Goal: Information Seeking & Learning: Learn about a topic

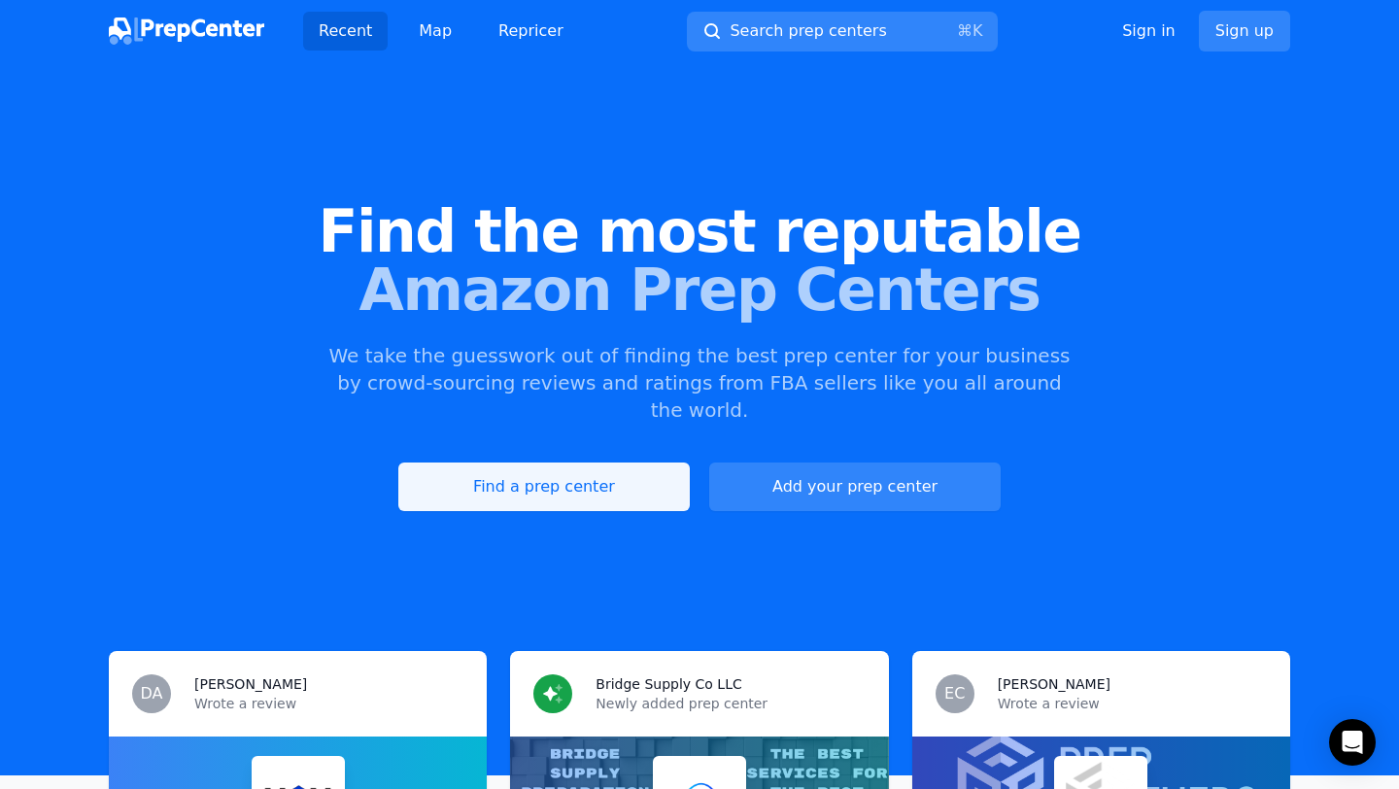
click at [614, 466] on link "Find a prep center" at bounding box center [544, 487] width 292 height 49
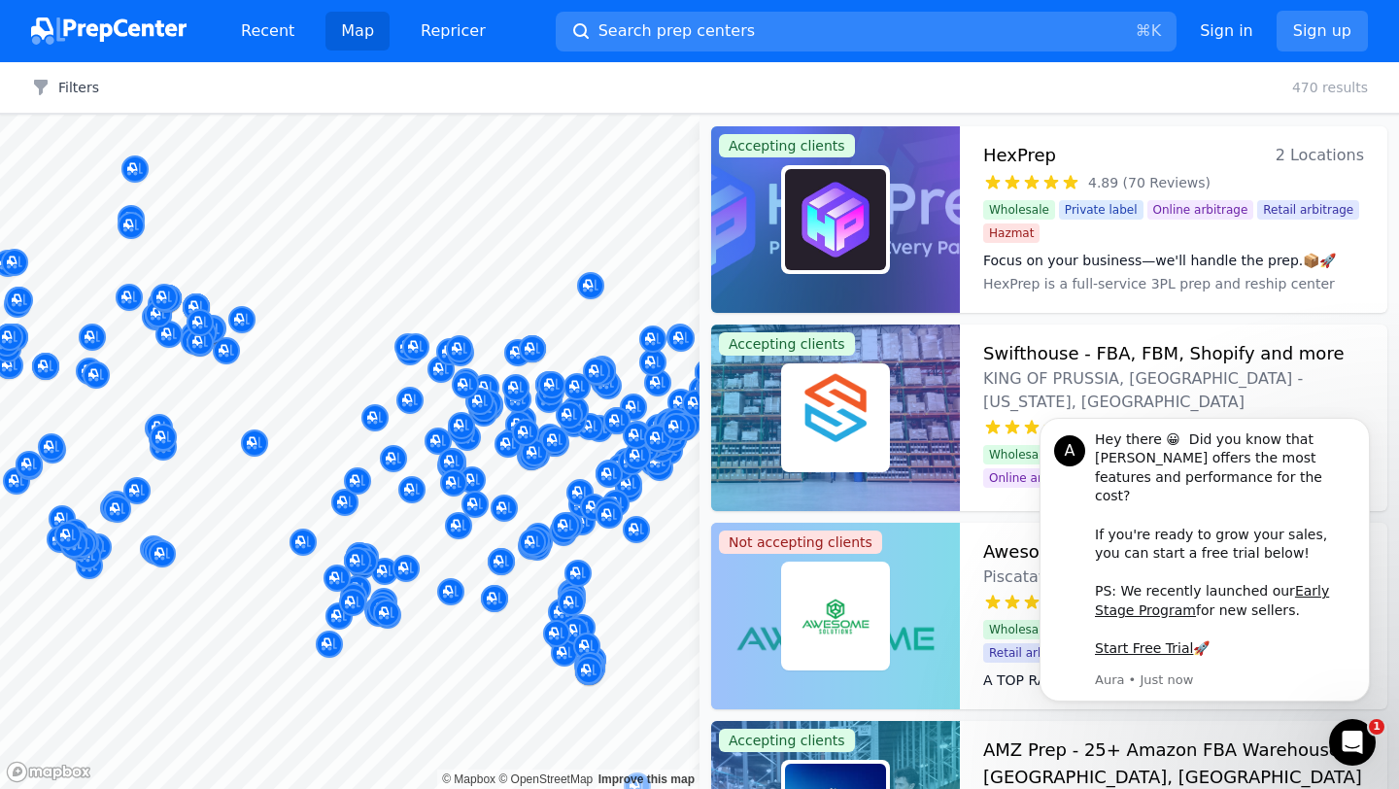
click at [1237, 16] on div "Sign in Sign up" at bounding box center [1284, 31] width 168 height 41
click at [1232, 34] on link "Sign in" at bounding box center [1226, 30] width 53 height 23
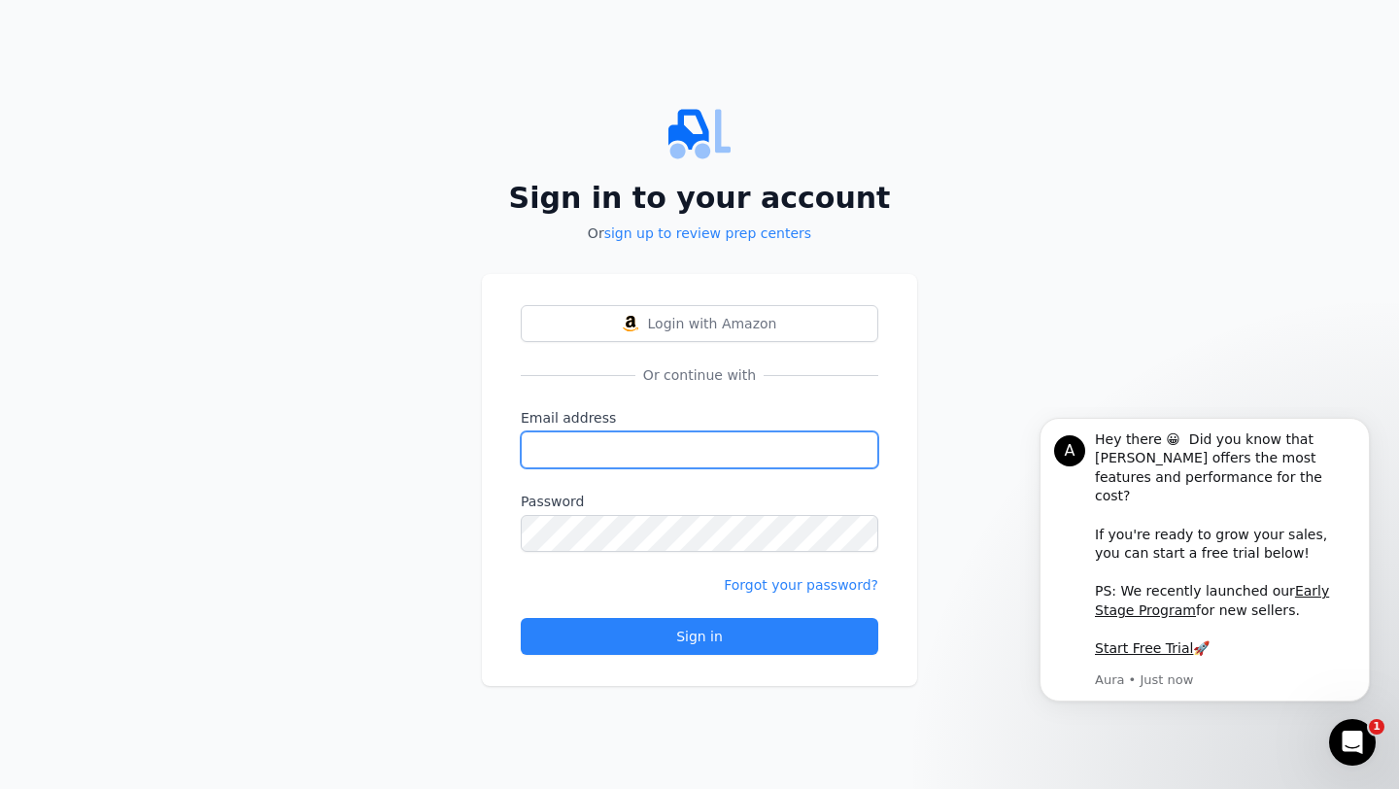
click at [663, 457] on input "Email address" at bounding box center [700, 449] width 358 height 37
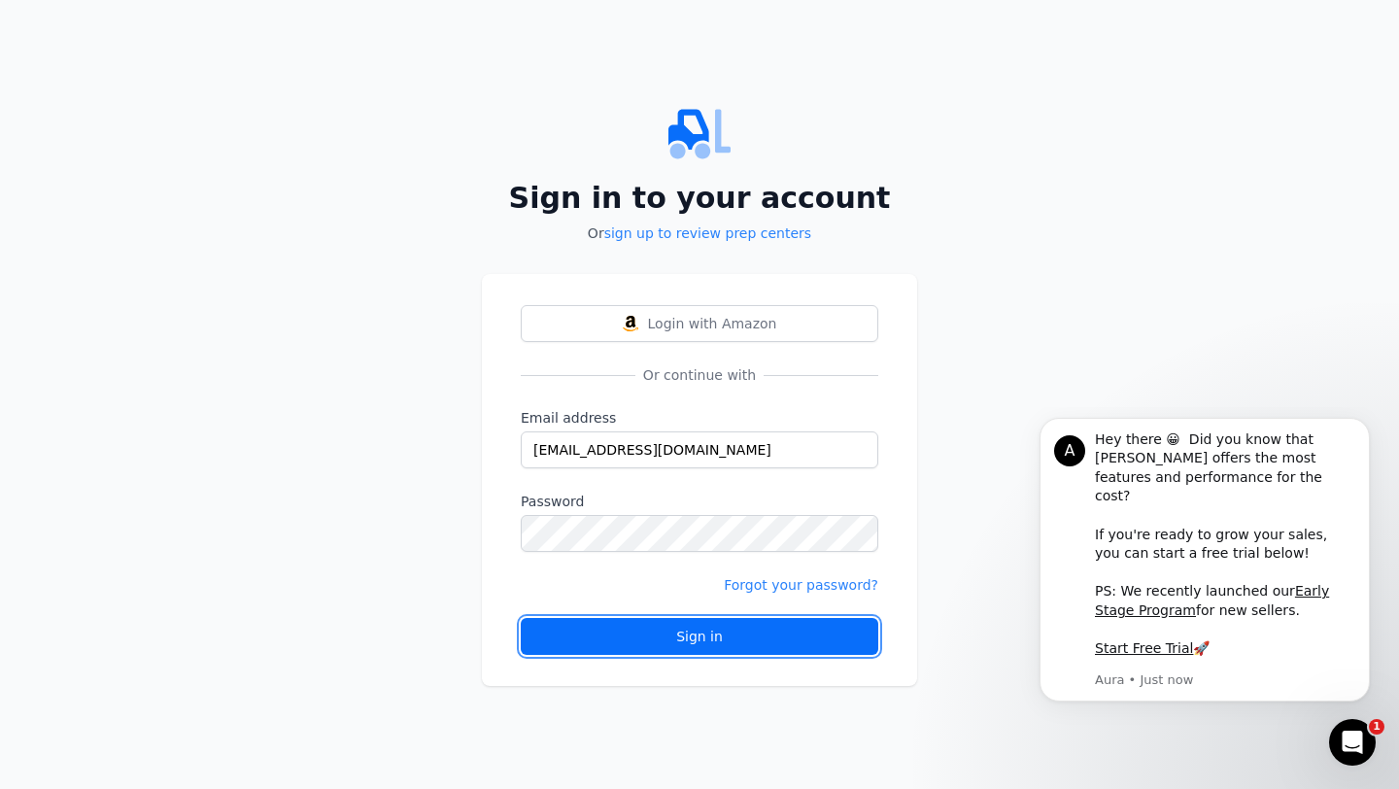
click at [657, 647] on button "Sign in" at bounding box center [700, 636] width 358 height 37
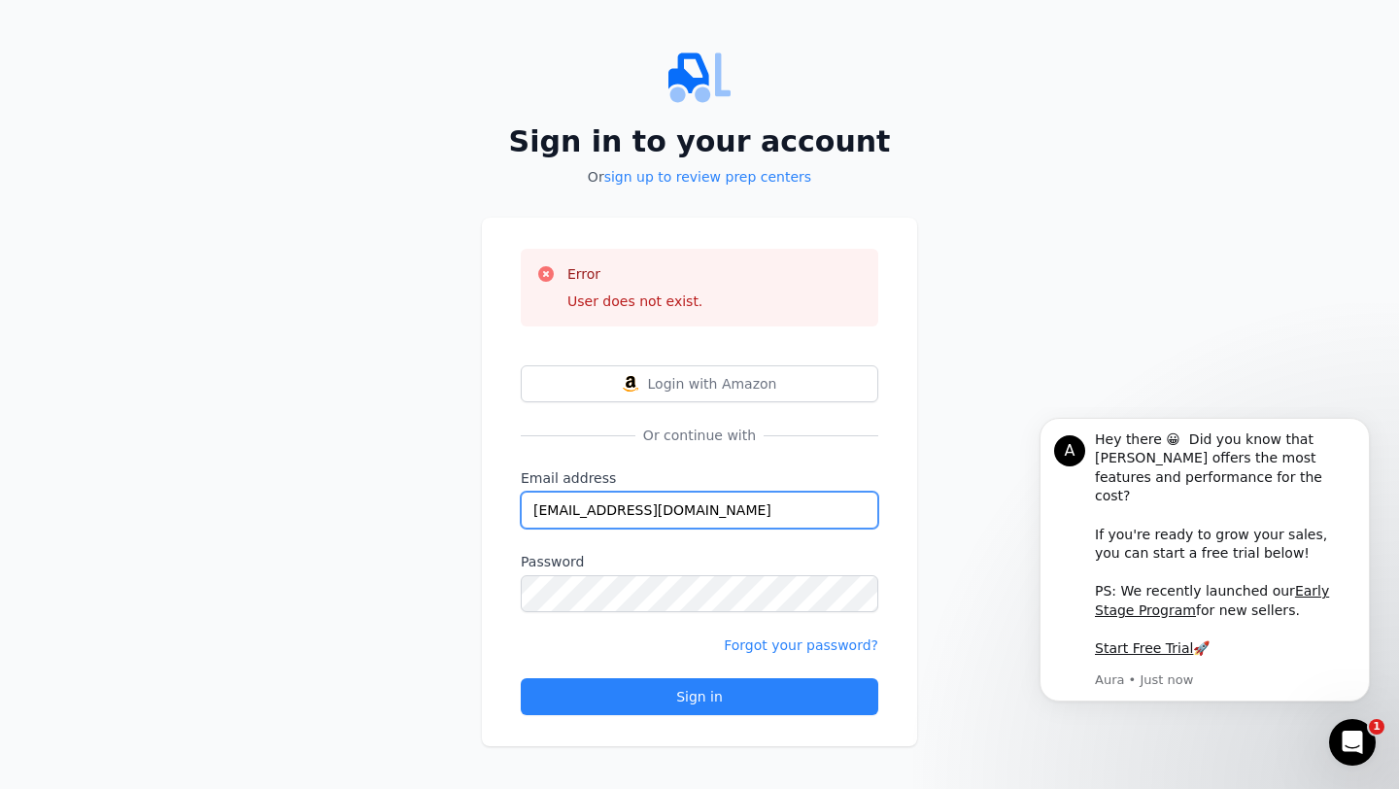
click at [731, 501] on input "khamjnj469@gmail.com" at bounding box center [700, 510] width 358 height 37
type input "khamatomy666@gmail.com"
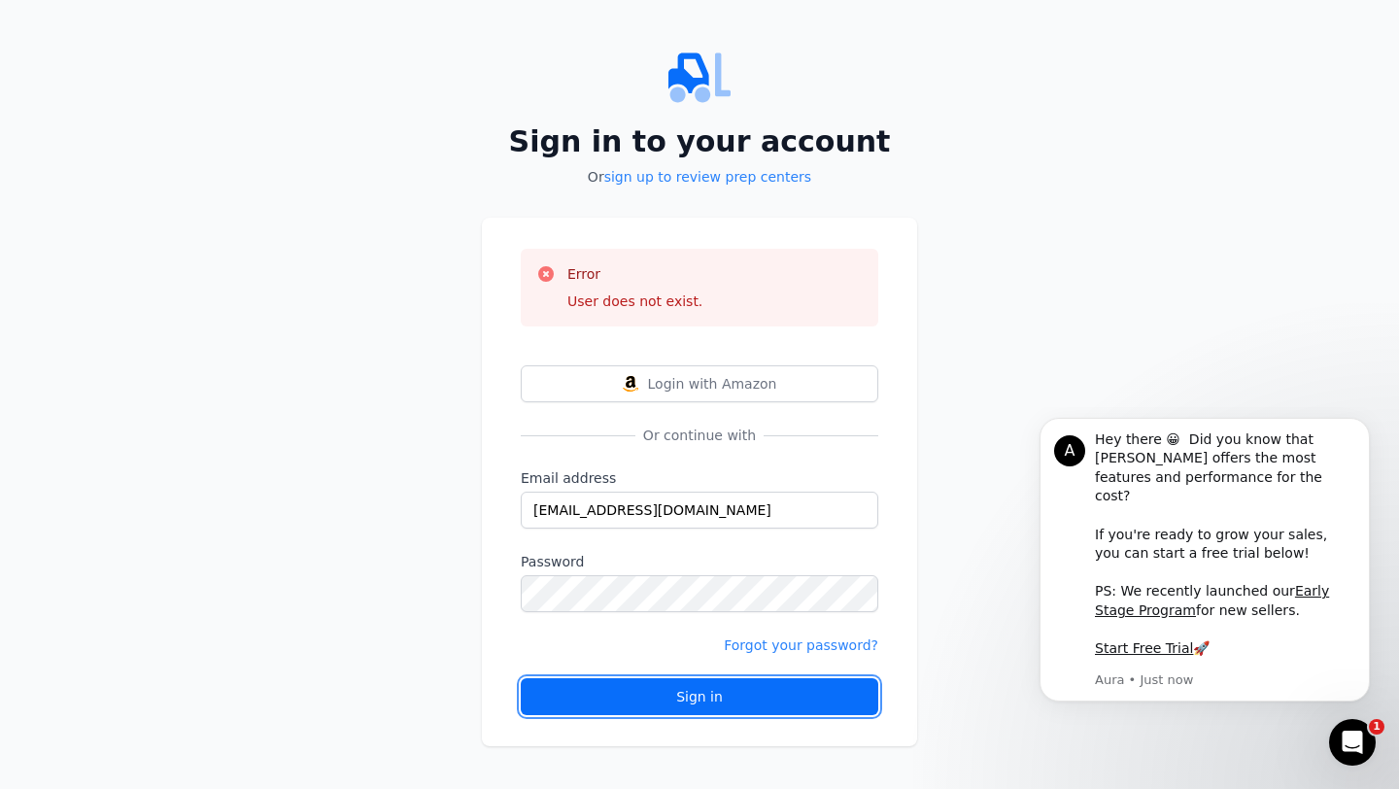
click at [743, 702] on div "Sign in" at bounding box center [699, 696] width 325 height 19
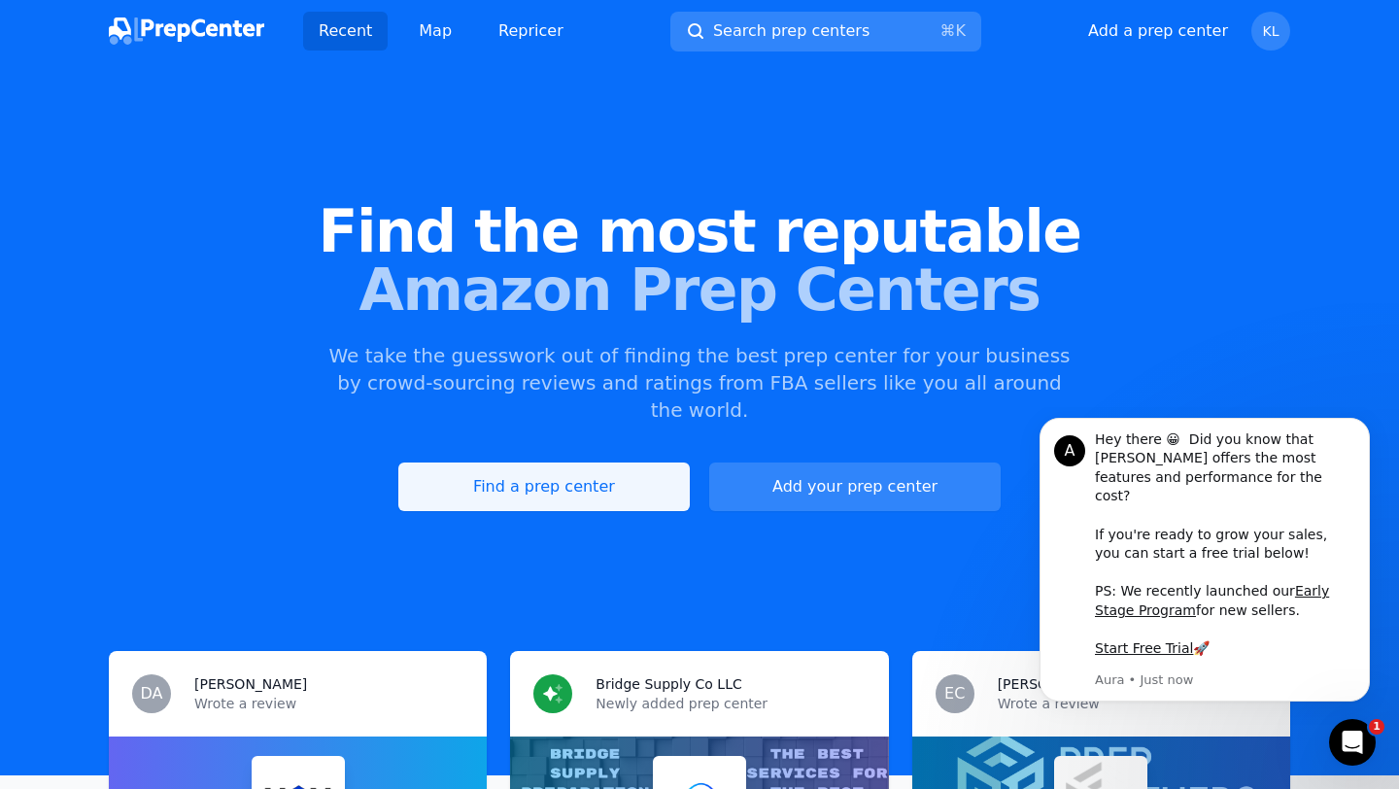
click at [537, 463] on link "Find a prep center" at bounding box center [544, 487] width 292 height 49
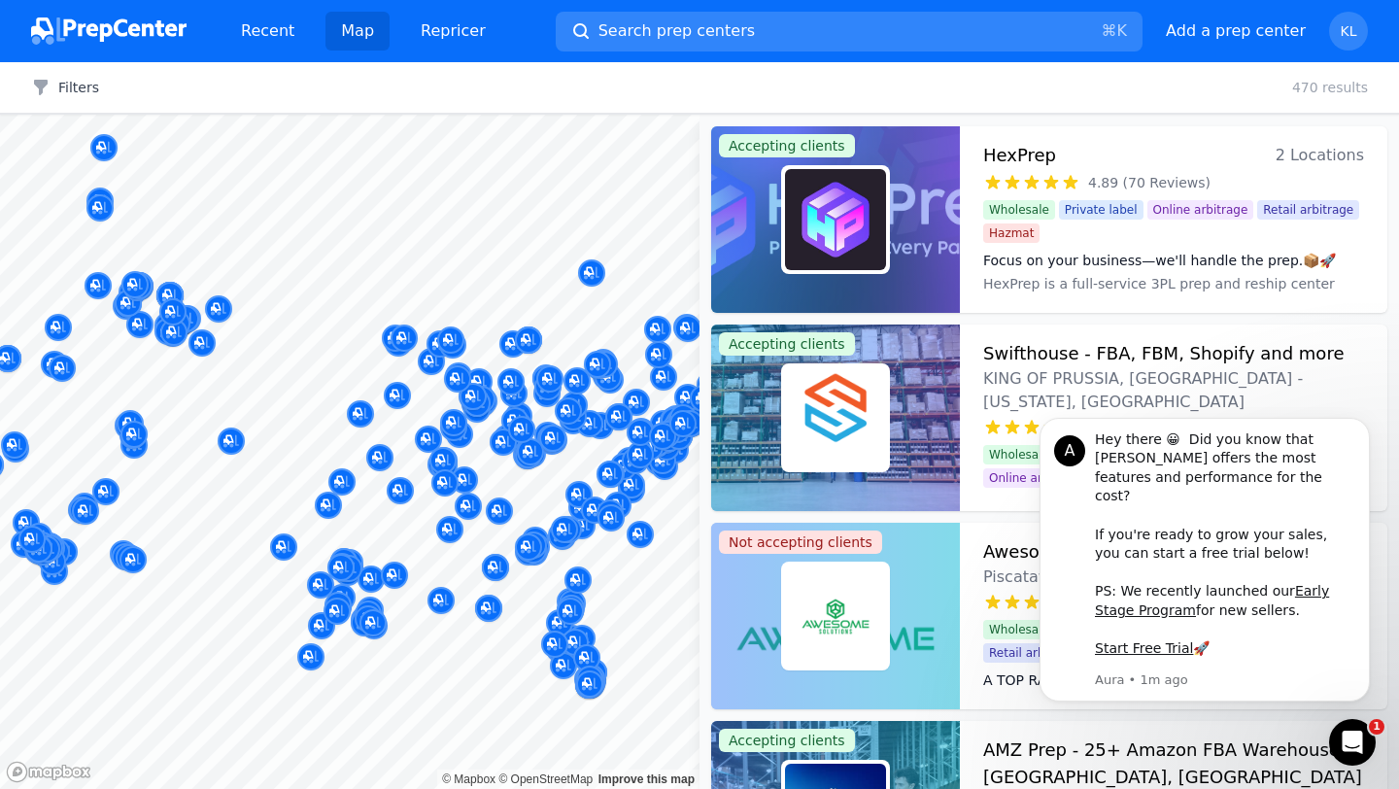
click at [808, 234] on div "Map © Mapbox © OpenStreetMap Improve this map Accepting clients HexPrep 2 Locat…" at bounding box center [699, 452] width 1399 height 674
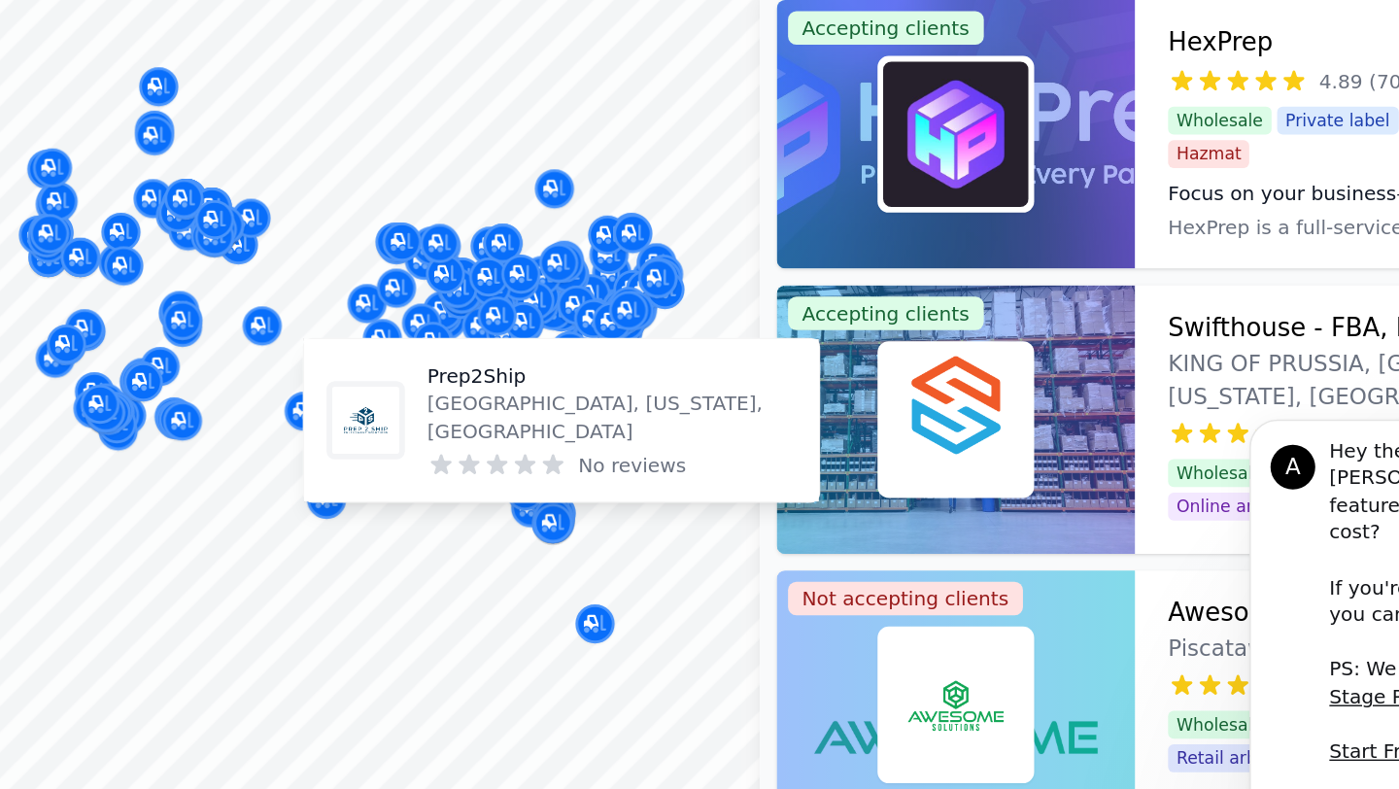
click at [665, 438] on body "Recent Map Repricer Search prep centers ⌘ K Open main menu Add a prep center Op…" at bounding box center [699, 394] width 1399 height 789
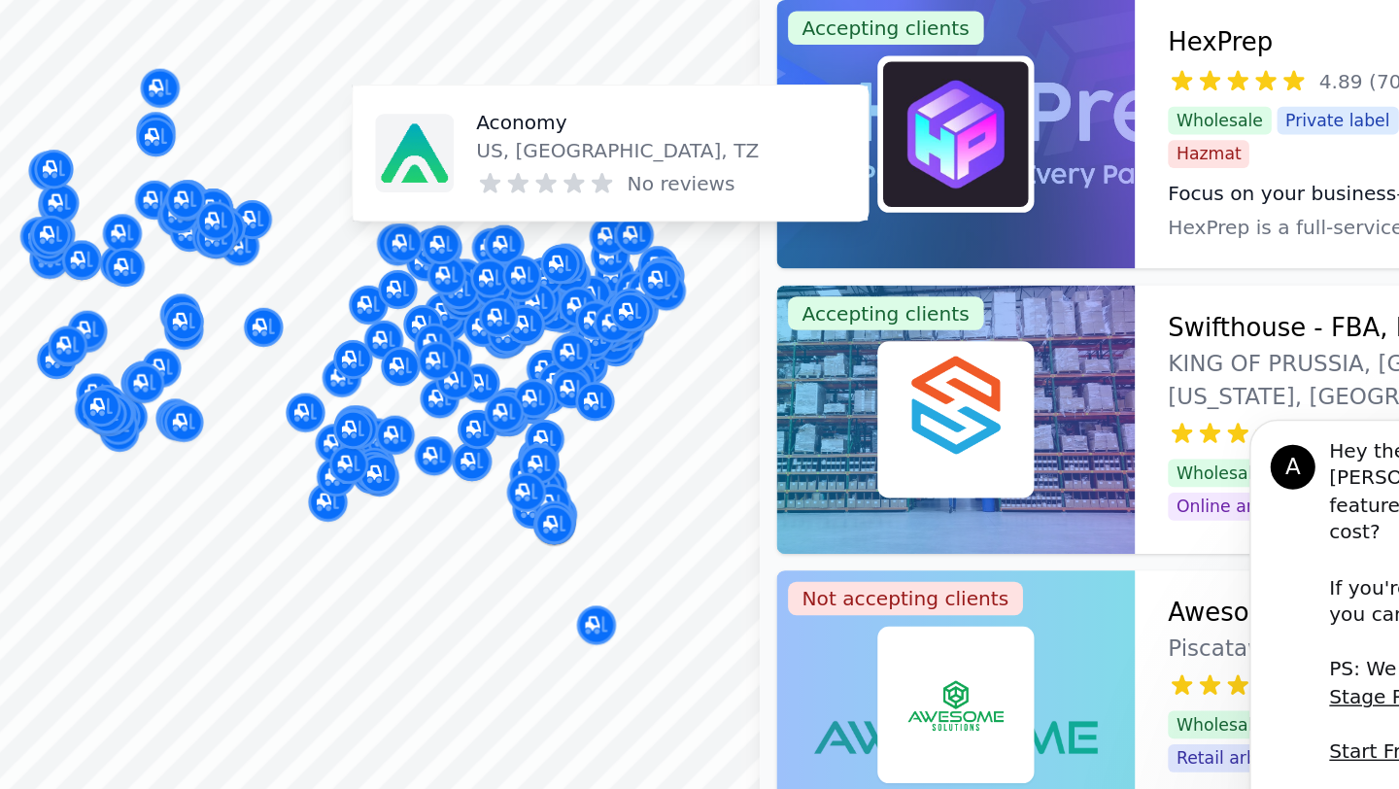
click at [550, 361] on div at bounding box center [598, 369] width 373 height 16
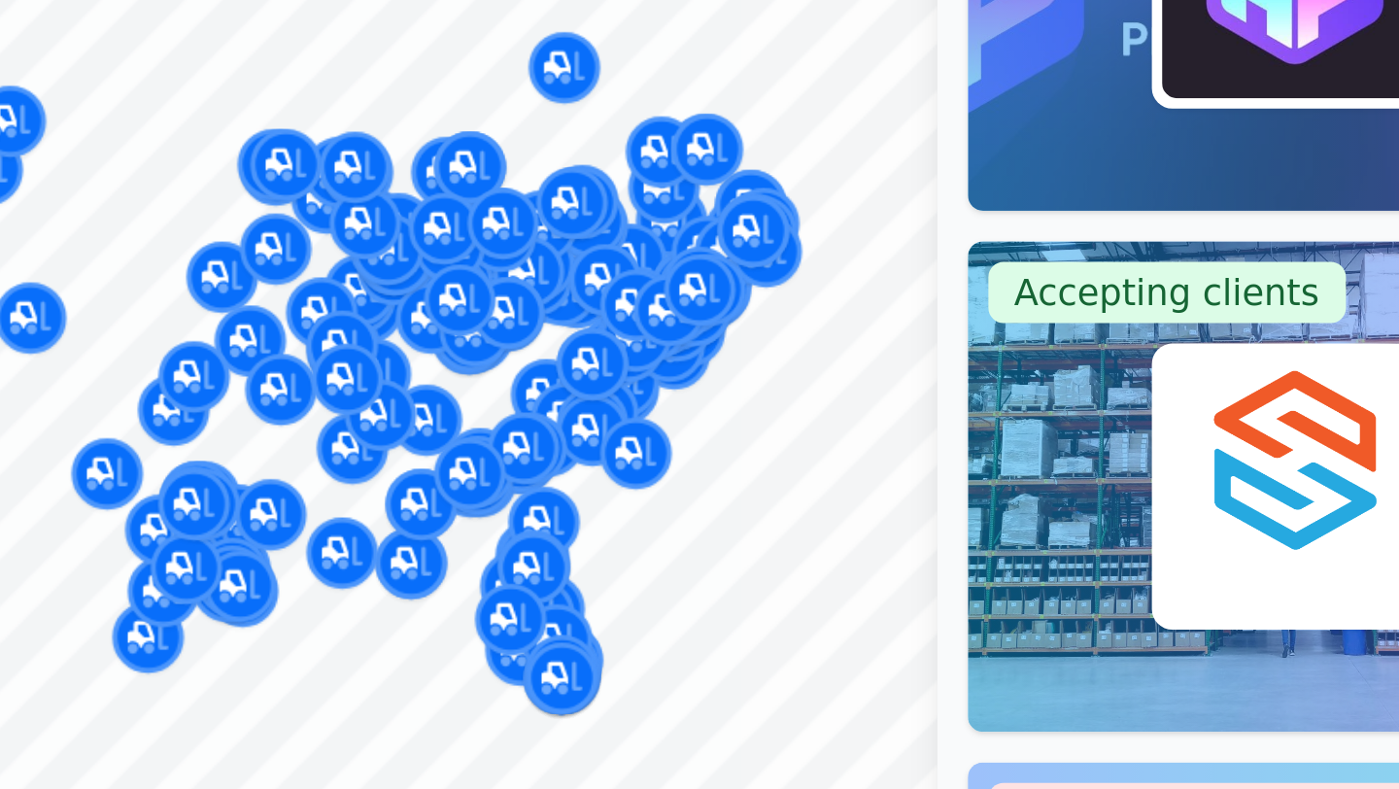
click at [623, 470] on div at bounding box center [574, 470] width 373 height 16
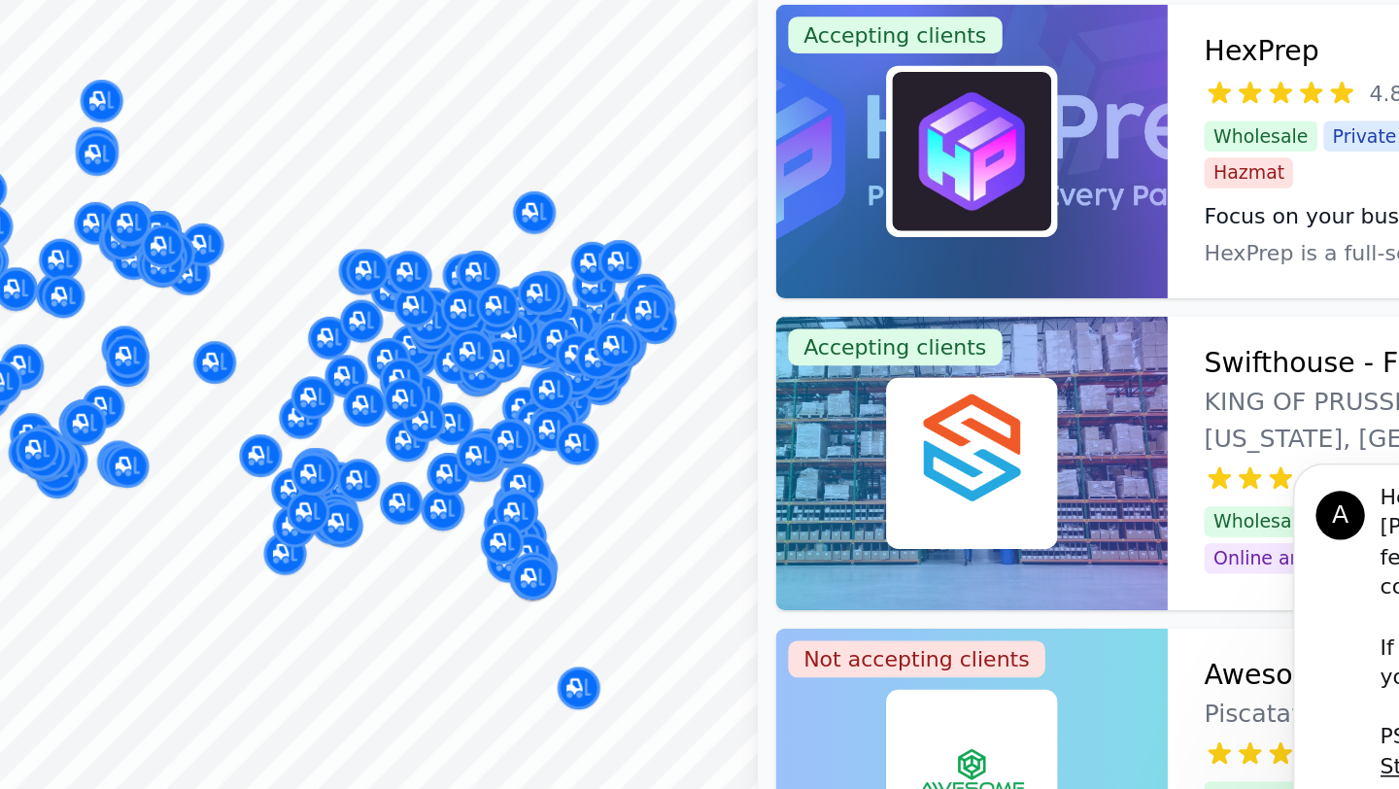
click at [398, 335] on div at bounding box center [536, 332] width 373 height 16
click at [391, 358] on div at bounding box center [568, 351] width 373 height 16
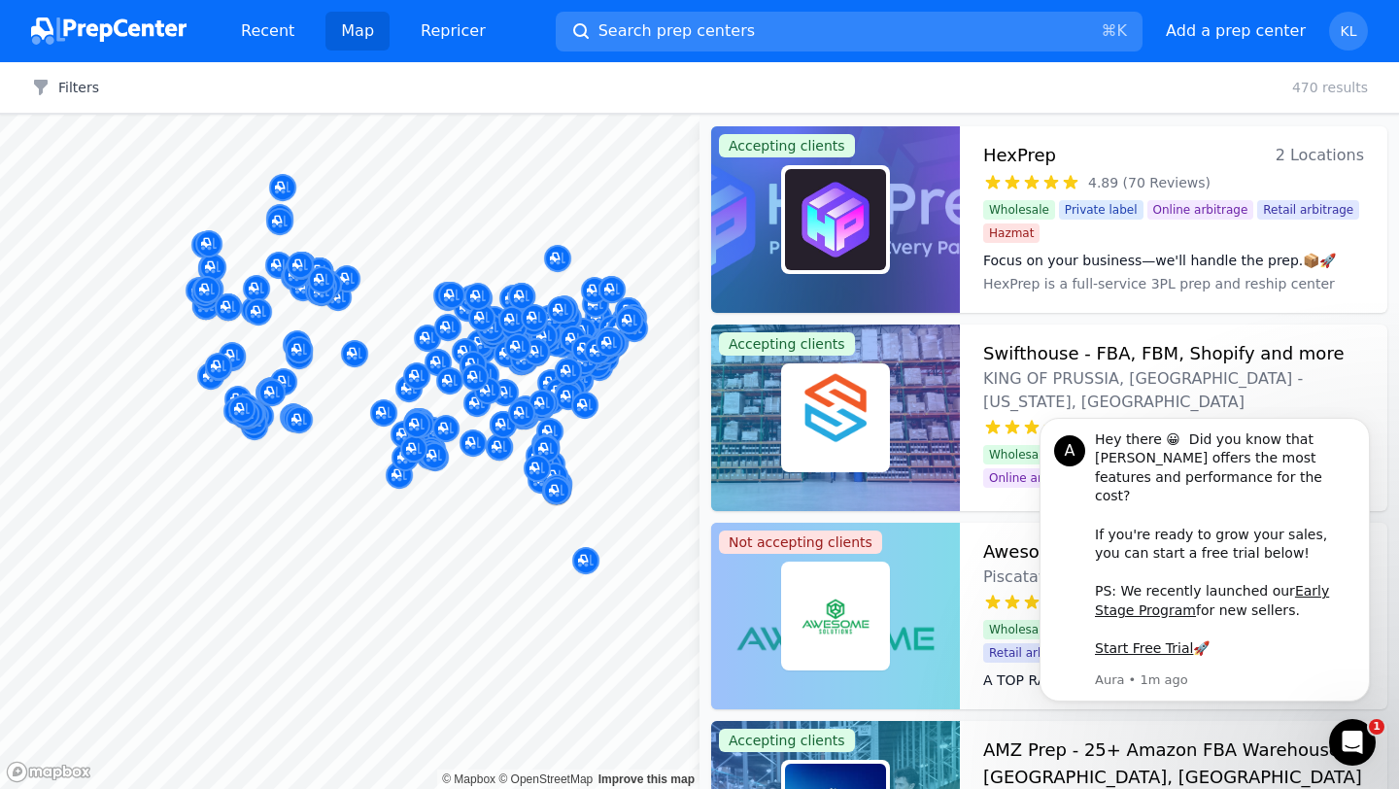
click at [507, 273] on div at bounding box center [521, 276] width 373 height 16
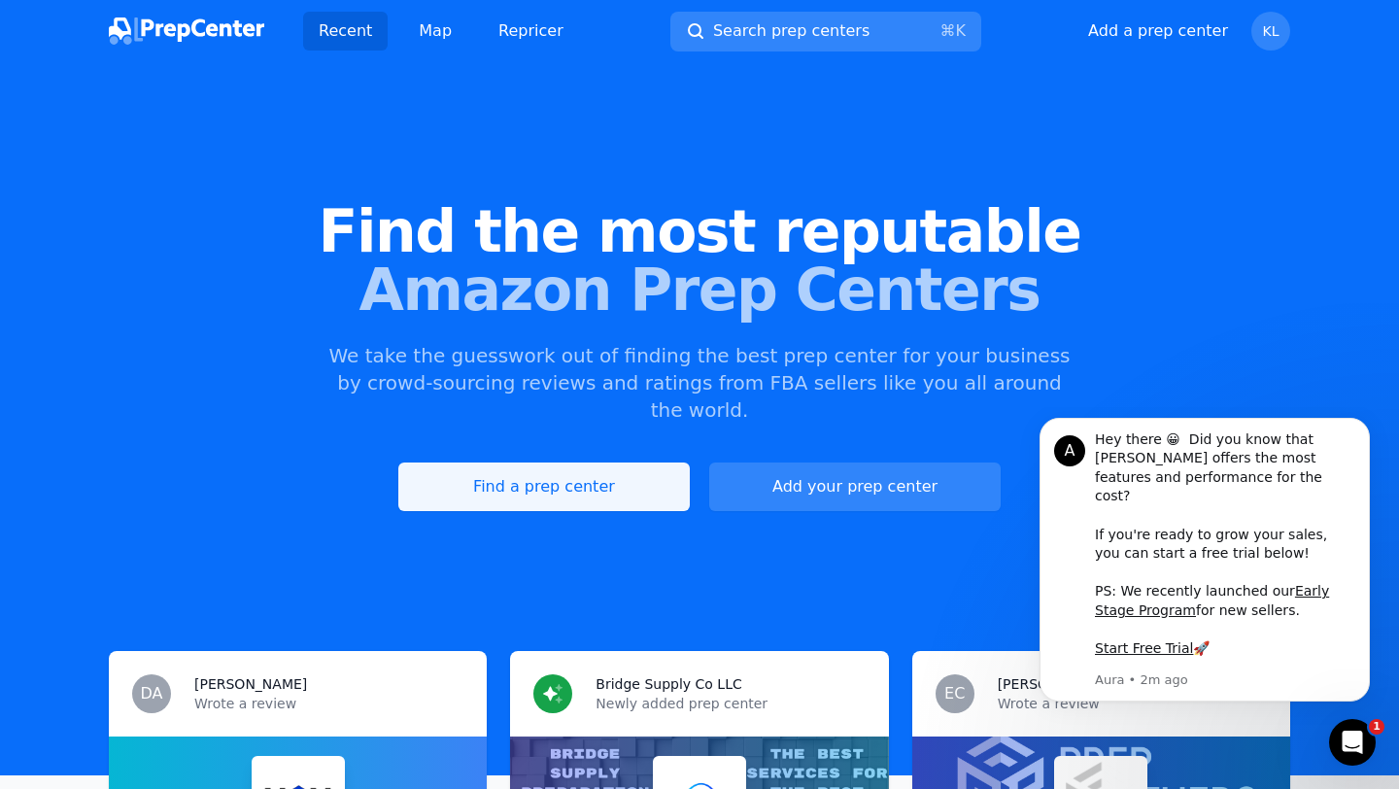
click at [505, 463] on link "Find a prep center" at bounding box center [544, 487] width 292 height 49
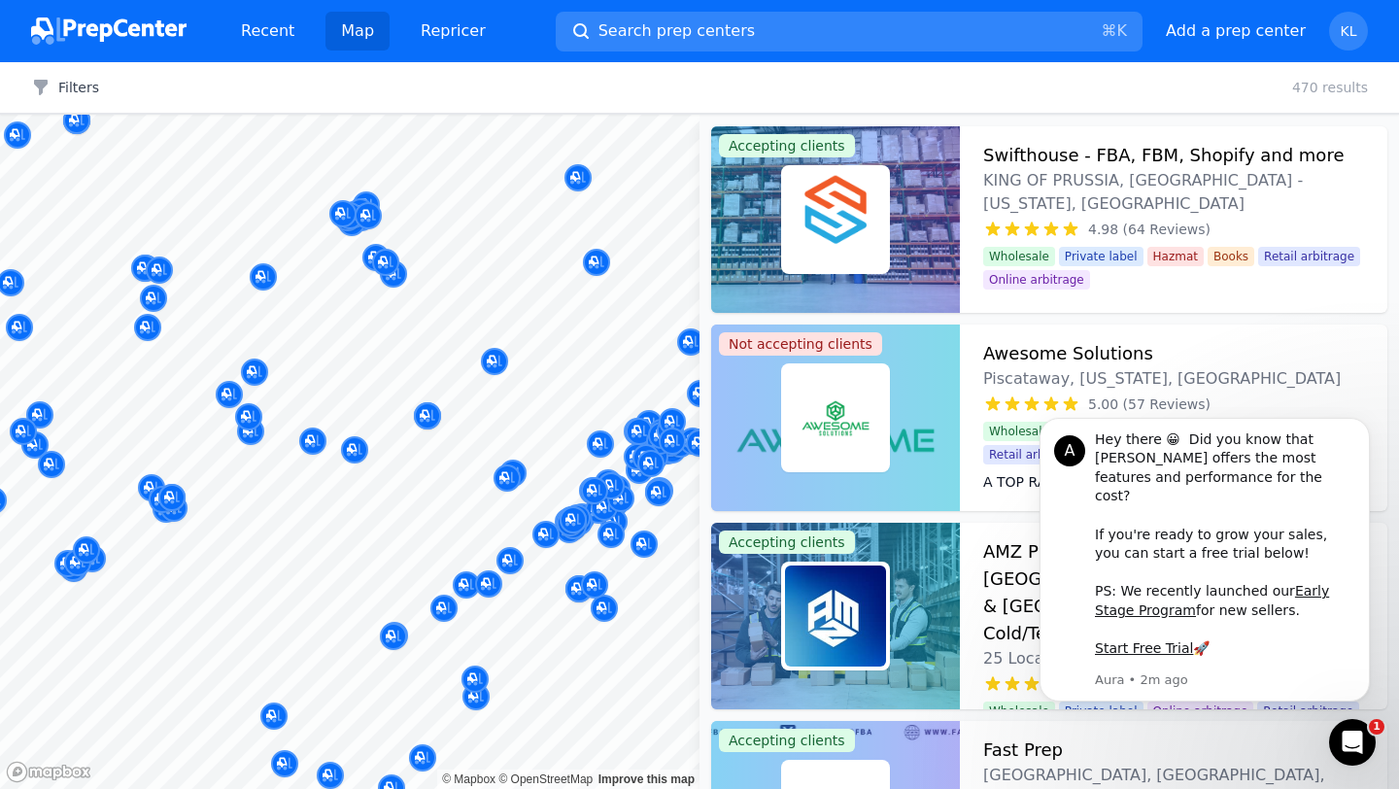
drag, startPoint x: 563, startPoint y: 472, endPoint x: 437, endPoint y: 405, distance: 142.2
click at [437, 405] on body "Recent Map Repricer Search prep centers ⌘ K Open main menu Add a prep center Op…" at bounding box center [699, 394] width 1399 height 789
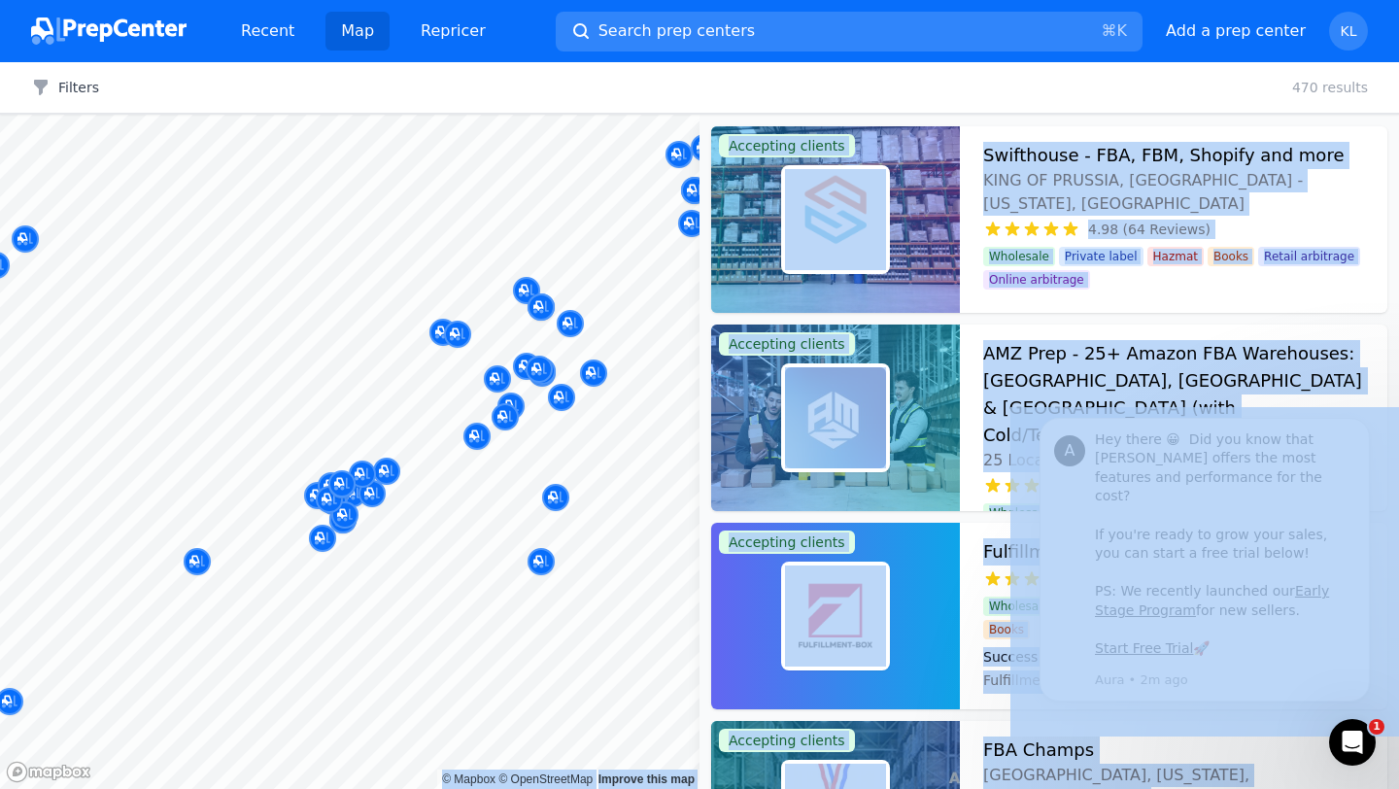
click at [500, 379] on div at bounding box center [456, 384] width 373 height 16
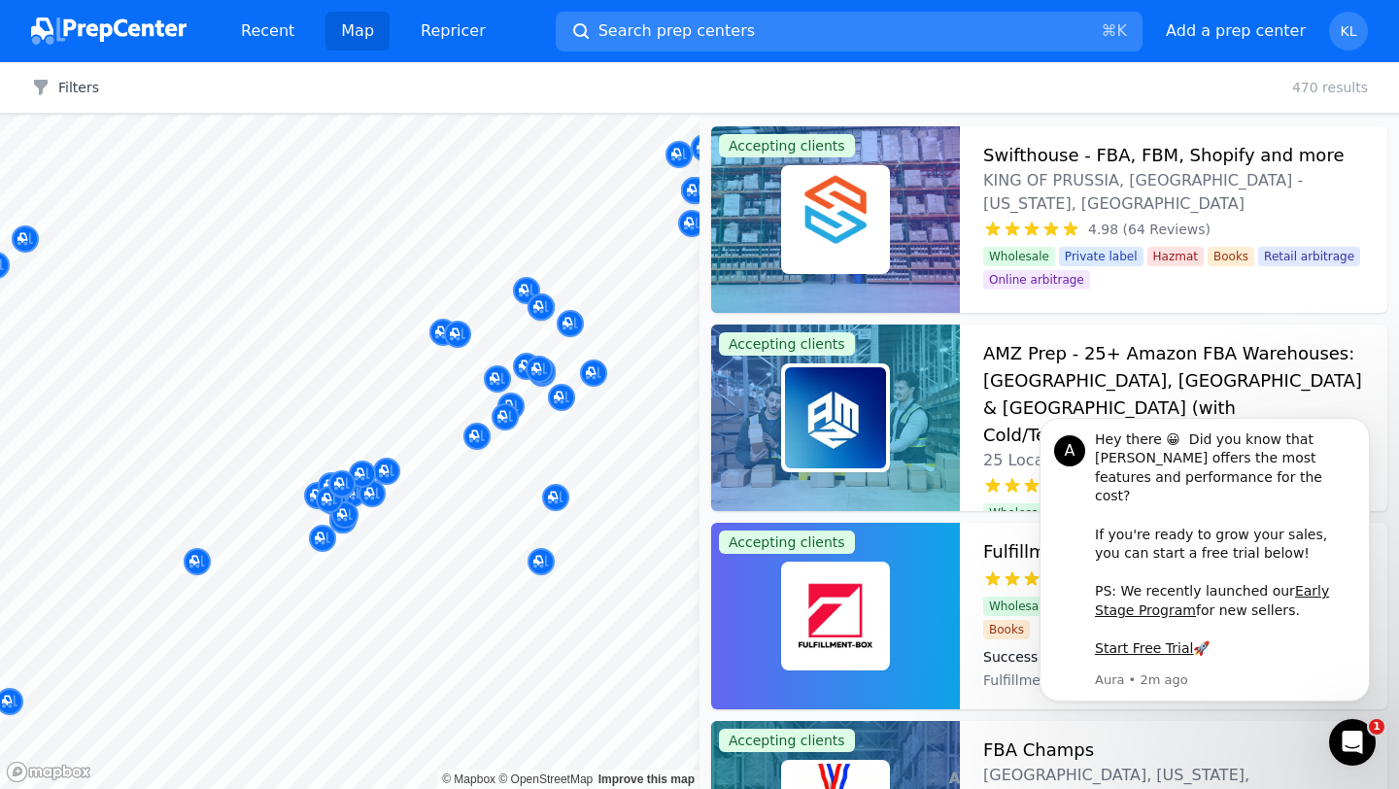
click at [500, 379] on div at bounding box center [456, 384] width 373 height 16
click at [496, 380] on div at bounding box center [456, 384] width 373 height 16
click at [1374, 435] on button "Dismiss notification" at bounding box center [1364, 423] width 25 height 25
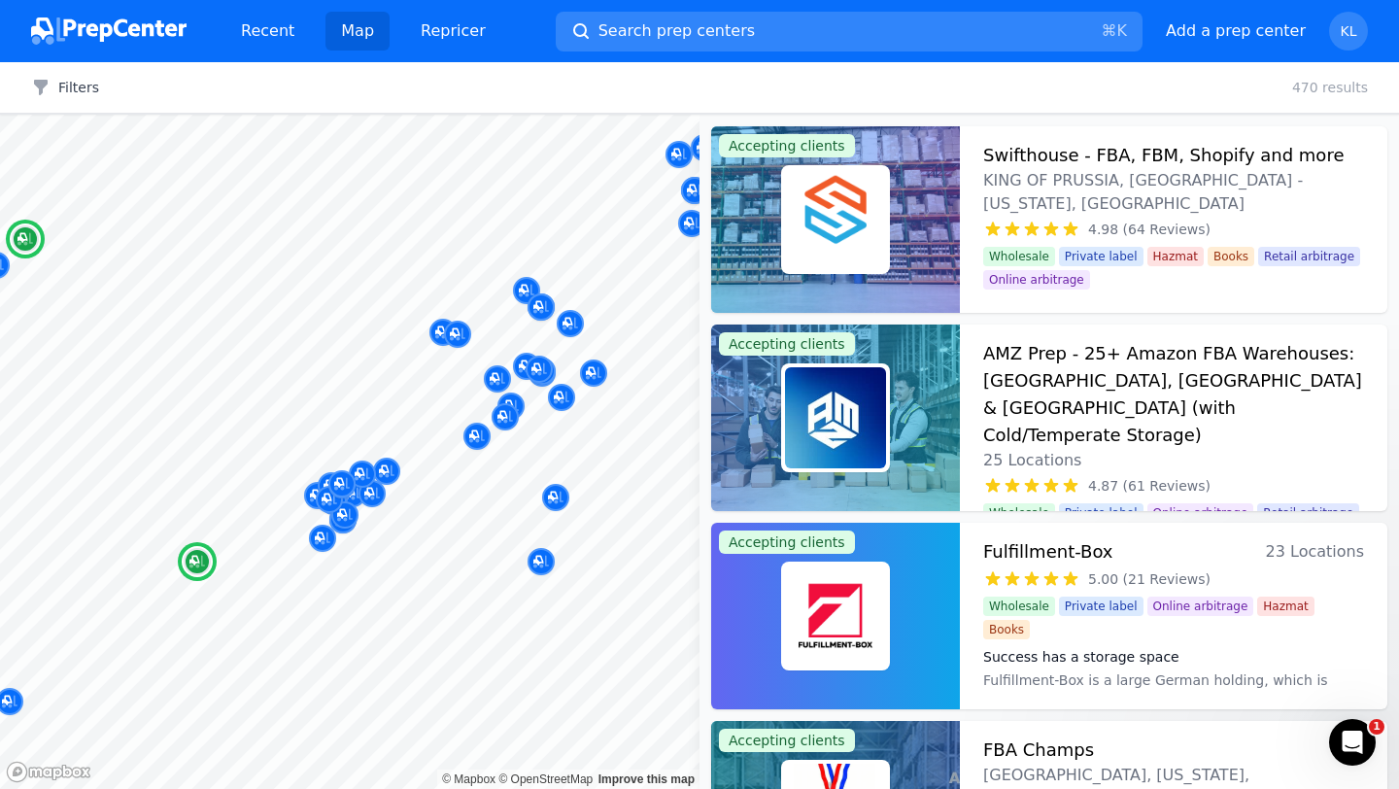
click at [1380, 435] on div "AMZ Prep - 25+ Amazon FBA Warehouses: US, Canada & UK (with Cold/Temperate Stor…" at bounding box center [1174, 418] width 428 height 187
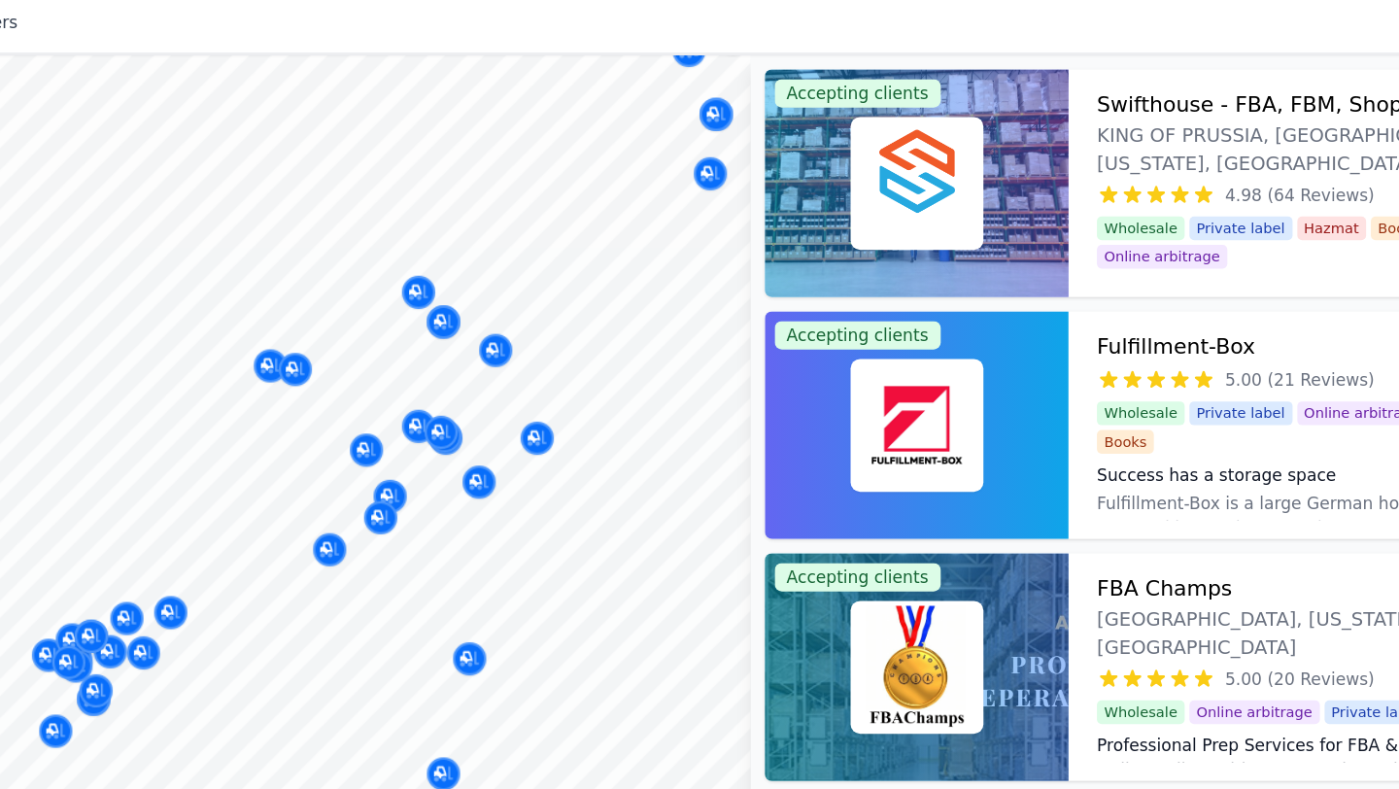
click at [395, 492] on div at bounding box center [354, 500] width 373 height 16
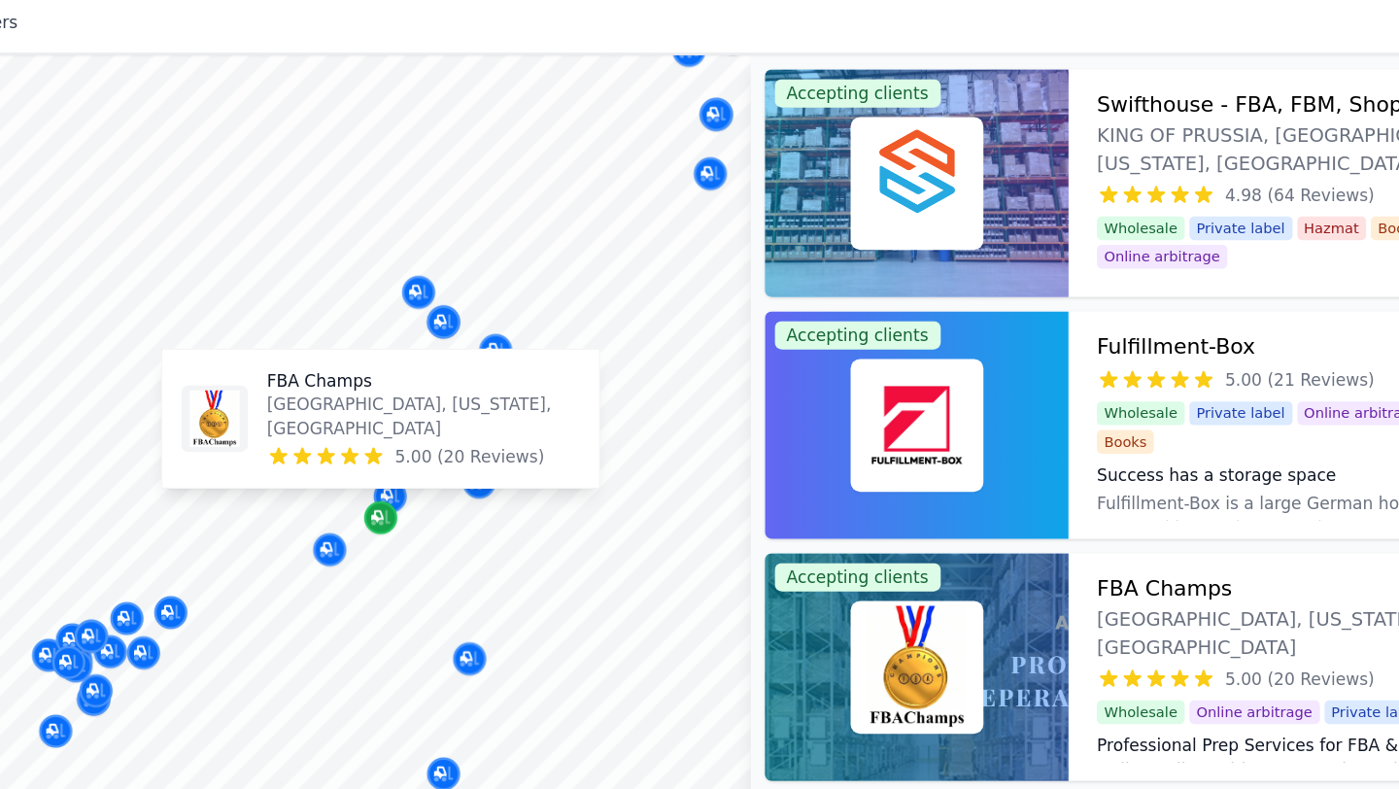
click at [396, 487] on icon "Map marker" at bounding box center [397, 493] width 16 height 19
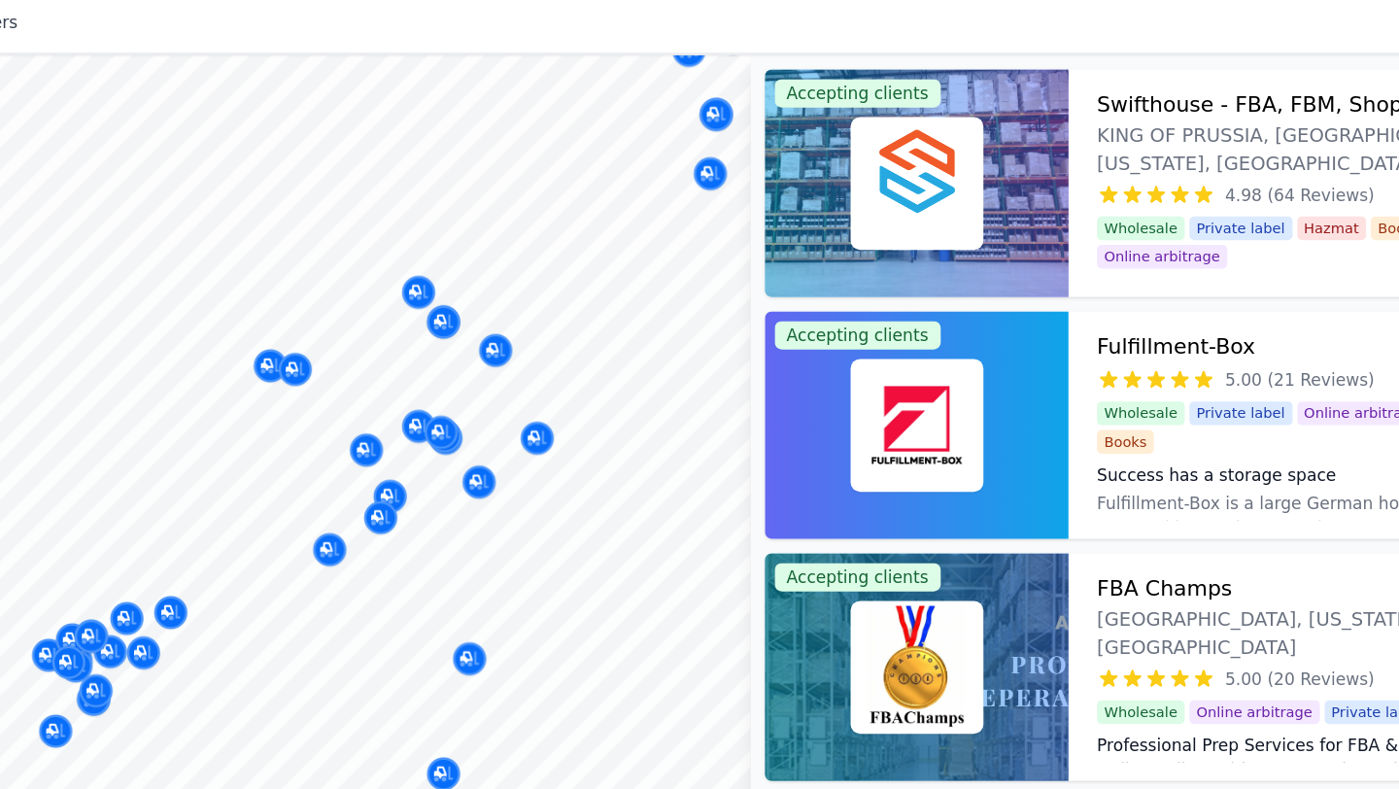
click at [395, 494] on div at bounding box center [354, 500] width 373 height 16
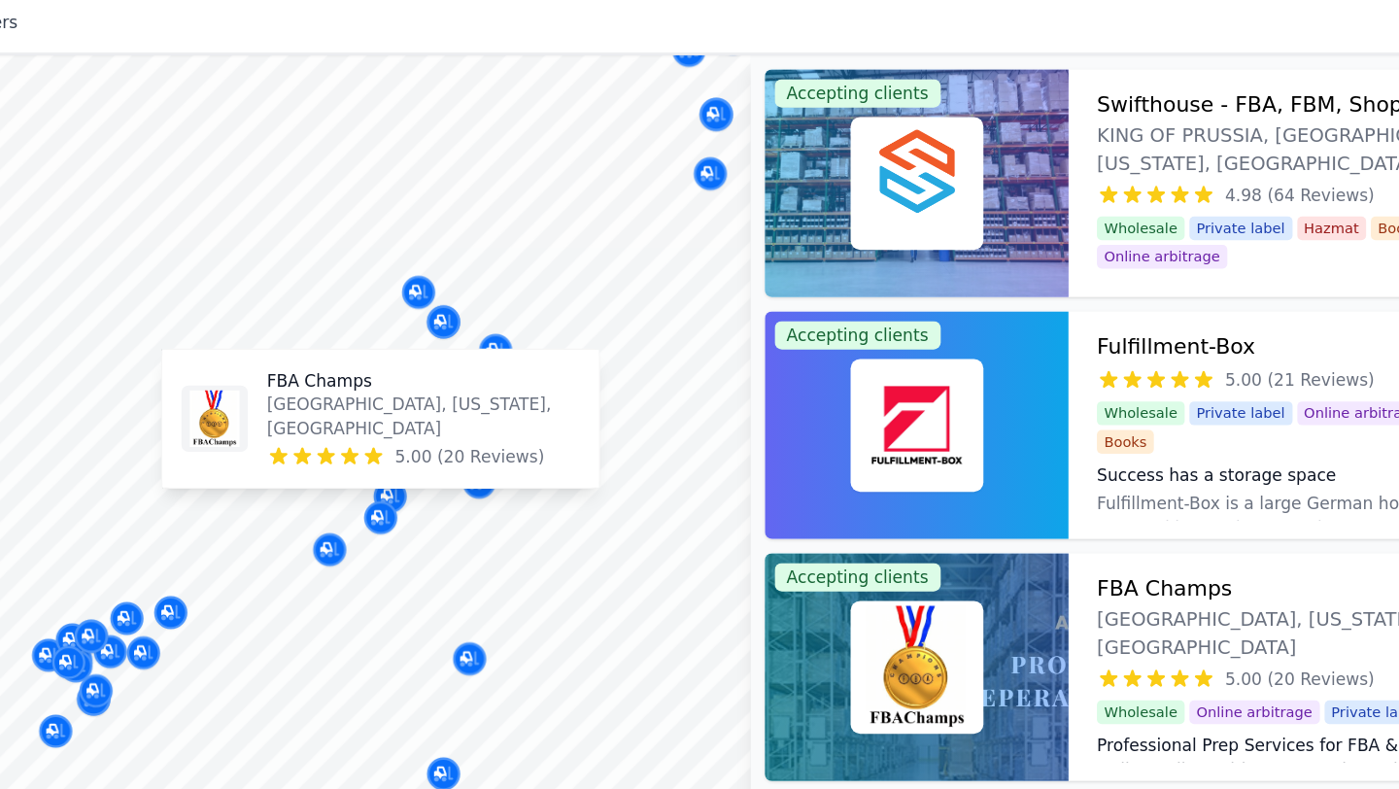
click at [406, 419] on p "[GEOGRAPHIC_DATA], [US_STATE], [GEOGRAPHIC_DATA]" at bounding box center [431, 411] width 257 height 39
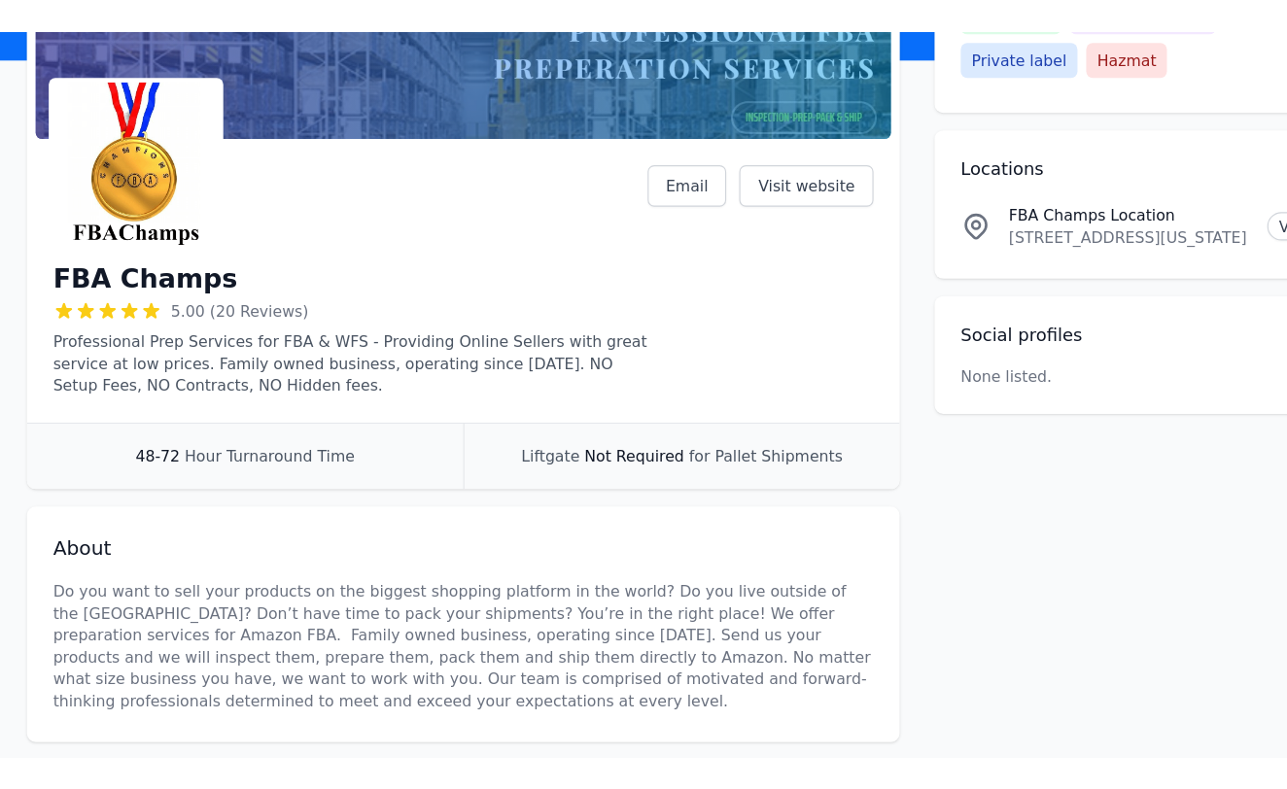
scroll to position [85, 0]
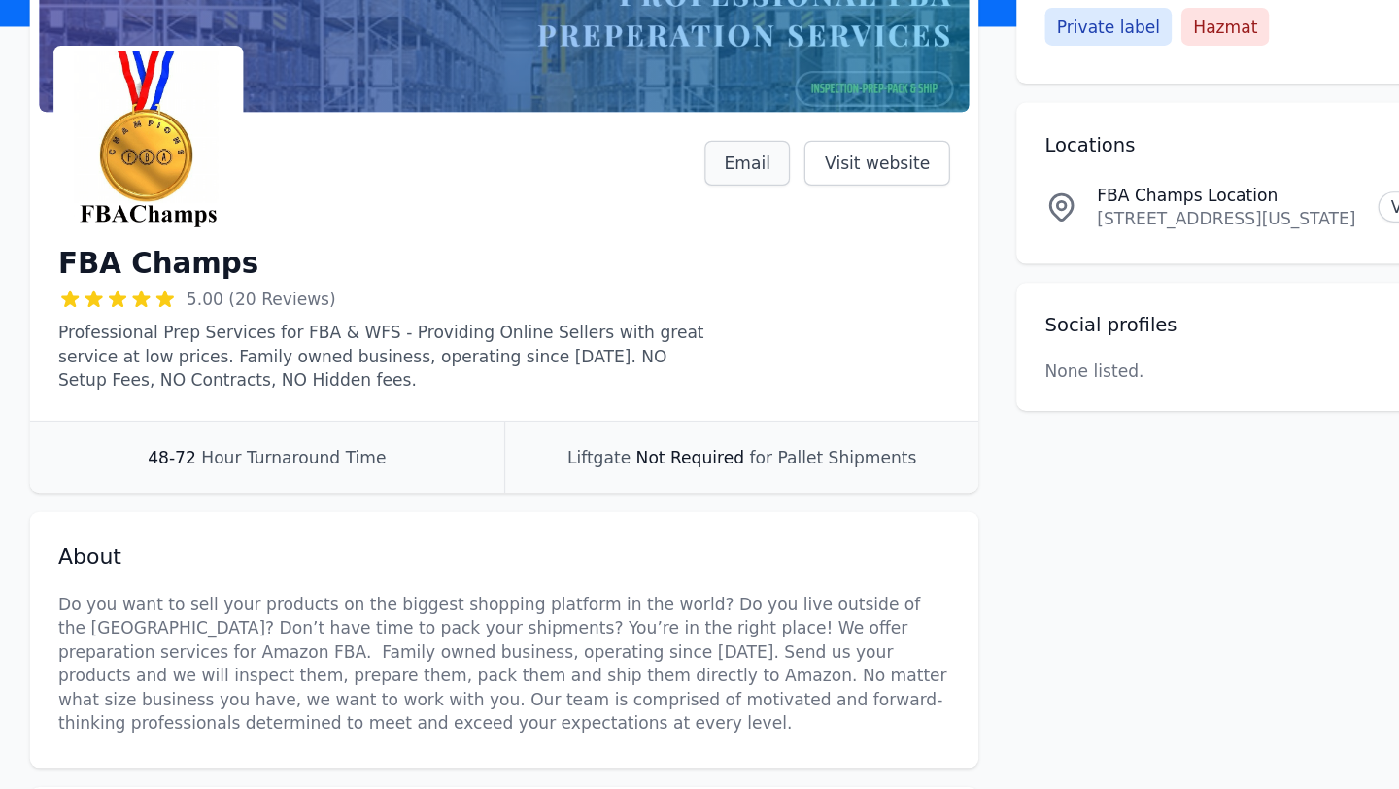
click at [691, 278] on link "Email" at bounding box center [697, 276] width 71 height 37
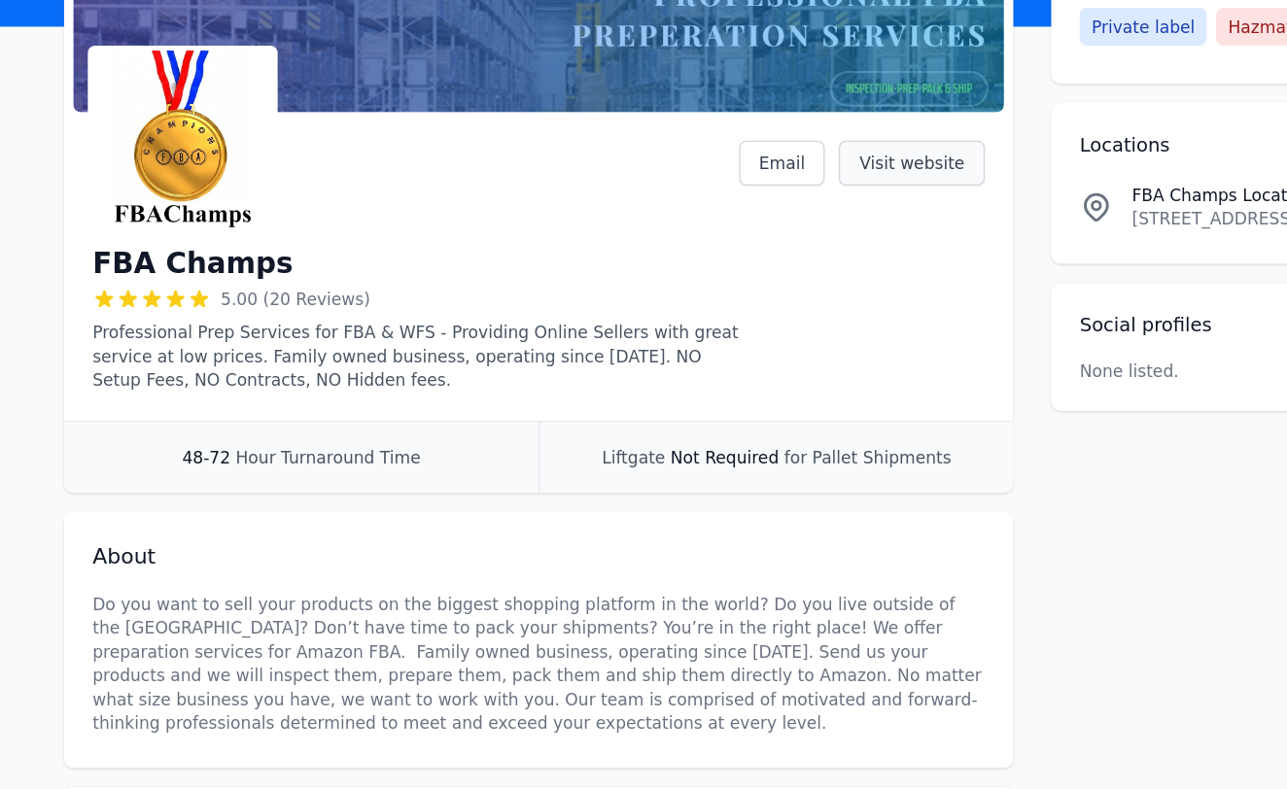
click at [707, 273] on link "Visit website" at bounding box center [747, 276] width 120 height 37
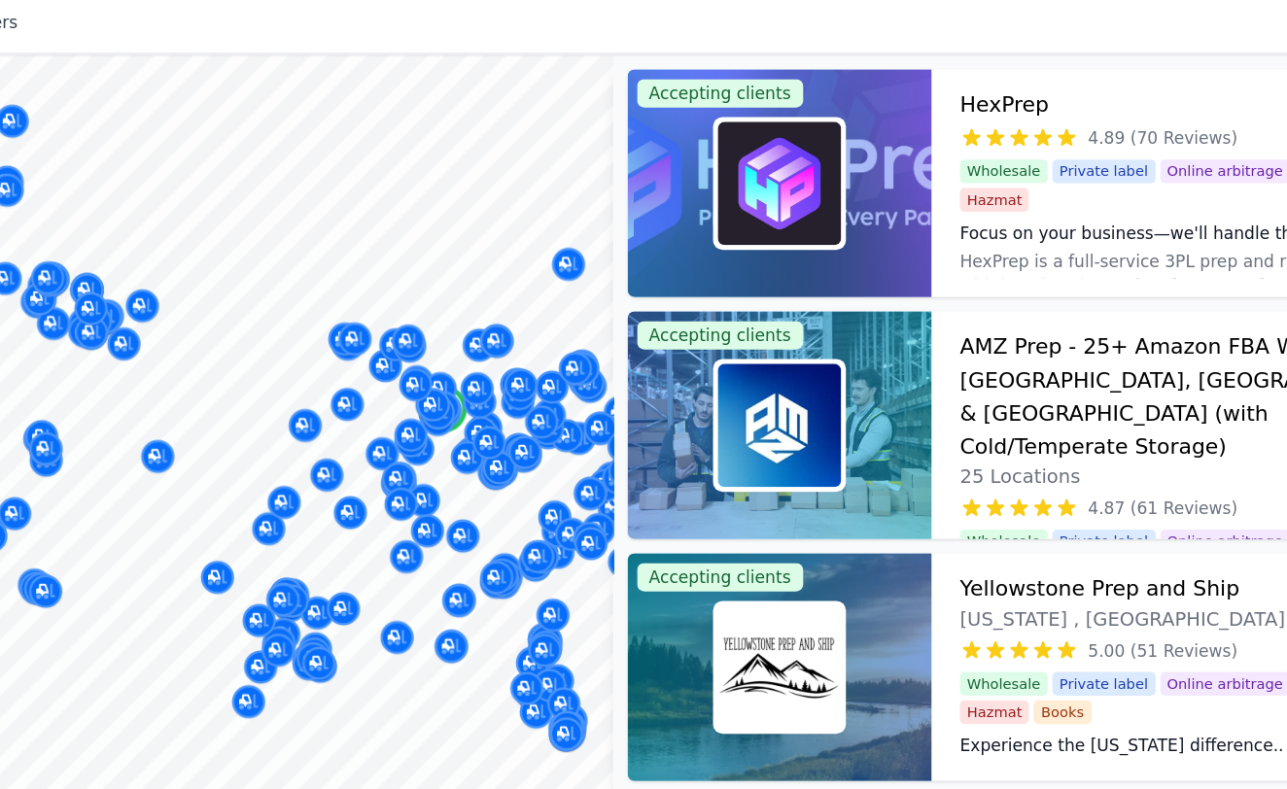
click at [690, 302] on div "Map © Mapbox © OpenStreetMap Improve this map Accepting clients HexPrep 2 Locat…" at bounding box center [643, 452] width 1287 height 674
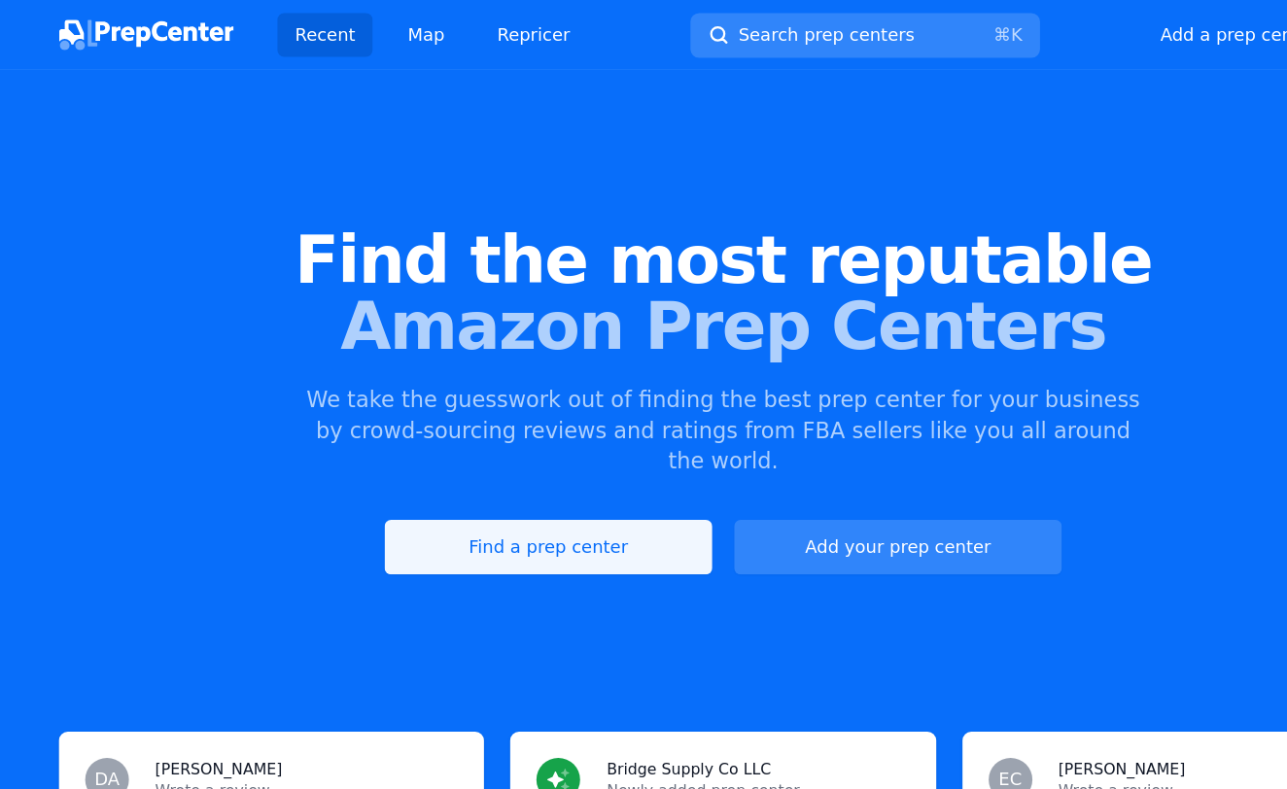
click at [498, 463] on link "Find a prep center" at bounding box center [488, 487] width 292 height 49
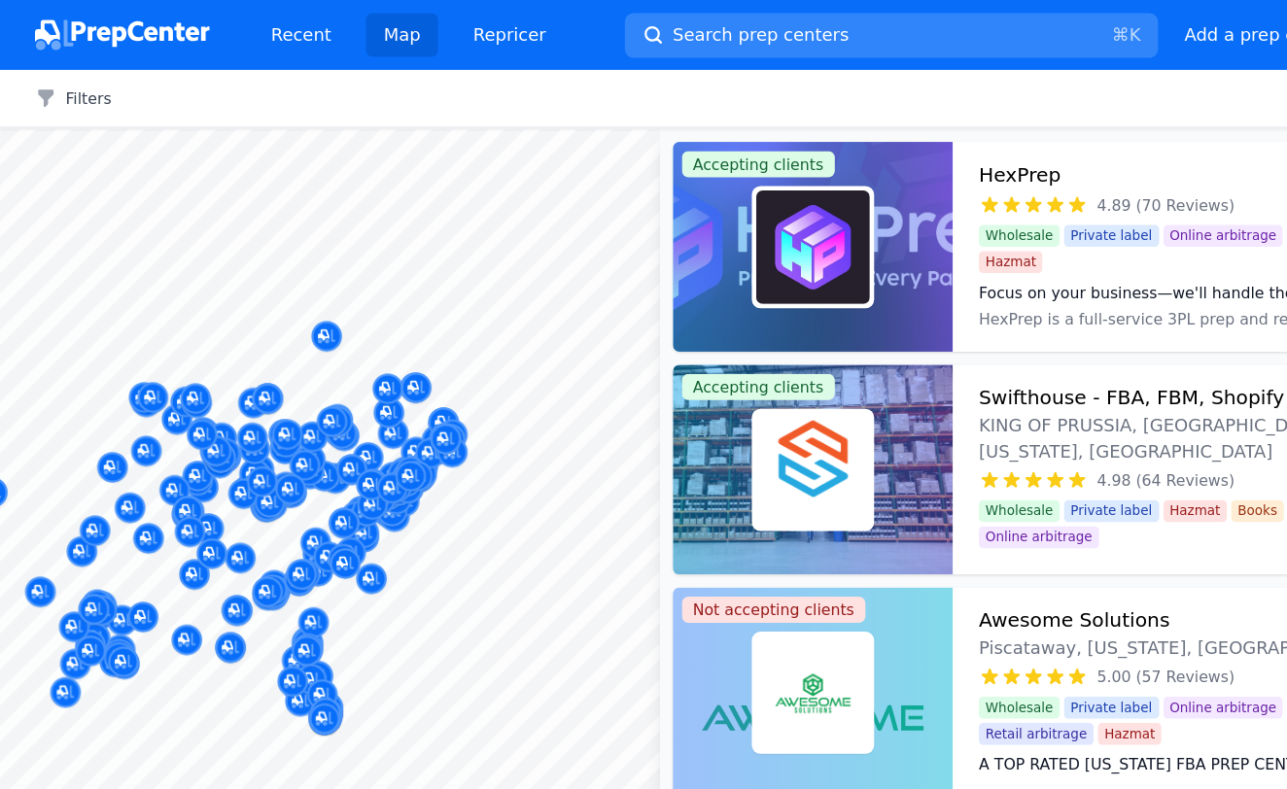
drag, startPoint x: 481, startPoint y: 470, endPoint x: 243, endPoint y: 463, distance: 238.2
click at [243, 463] on button "Map marker" at bounding box center [237, 450] width 27 height 29
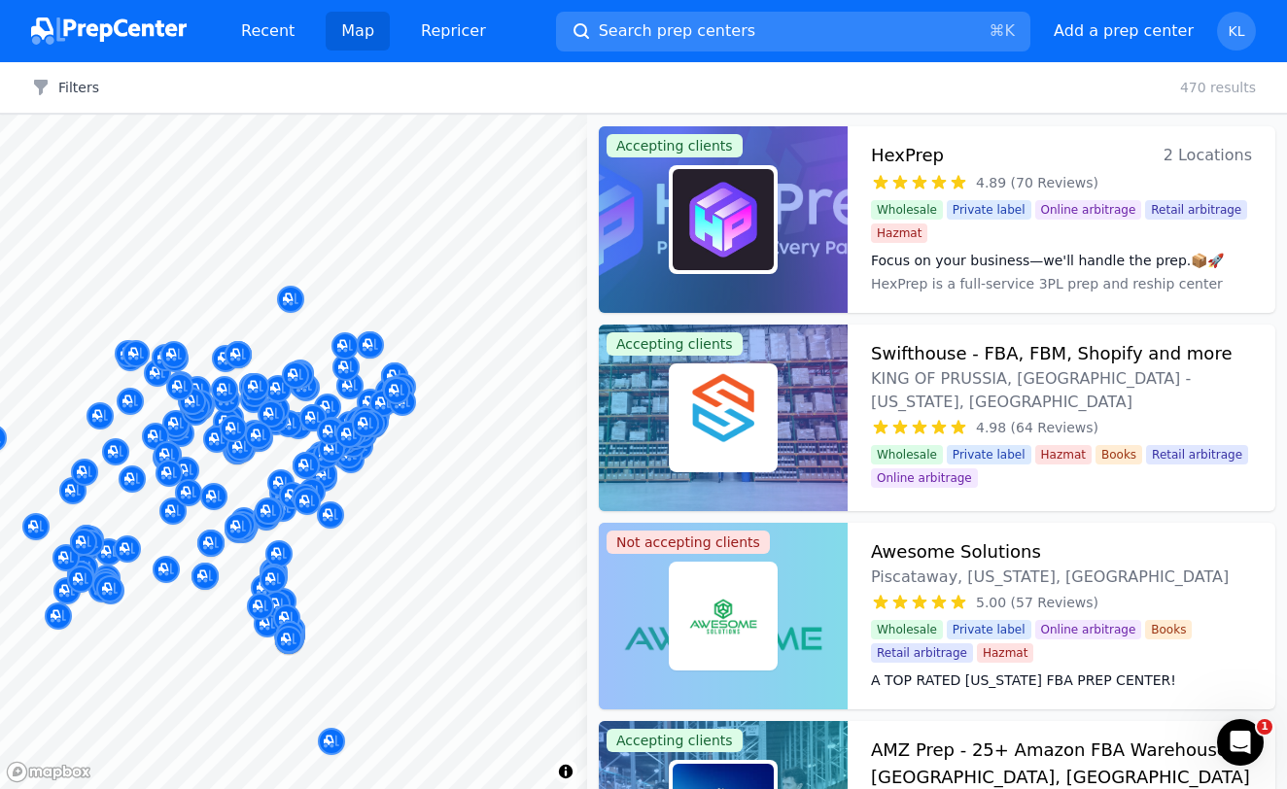
click at [303, 431] on div "Prep2Ship Laurel, Maryland, US No reviews" at bounding box center [331, 370] width 373 height 132
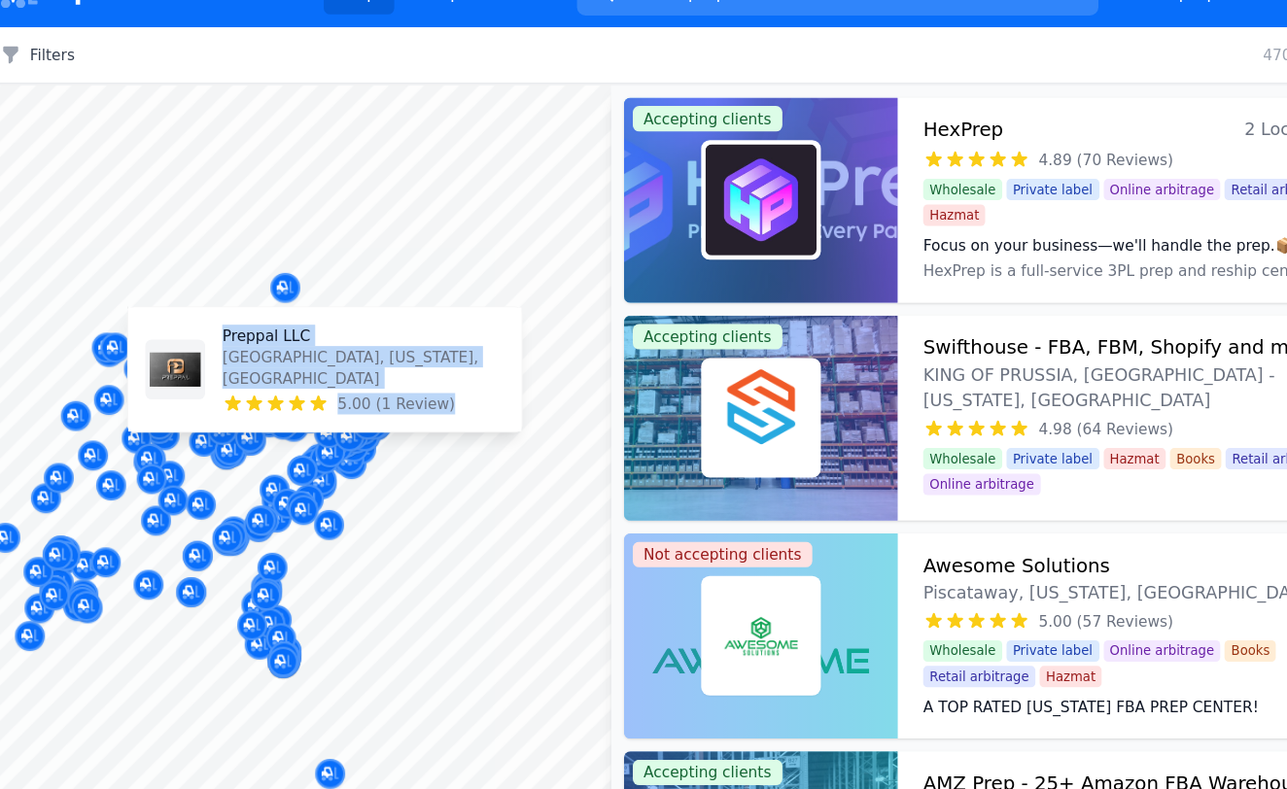
drag, startPoint x: 306, startPoint y: 328, endPoint x: 361, endPoint y: 341, distance: 56.8
click at [361, 341] on body "Recent Map Repricer Search prep centers ⌘ K Open main menu Add a prep center Op…" at bounding box center [643, 394] width 1287 height 789
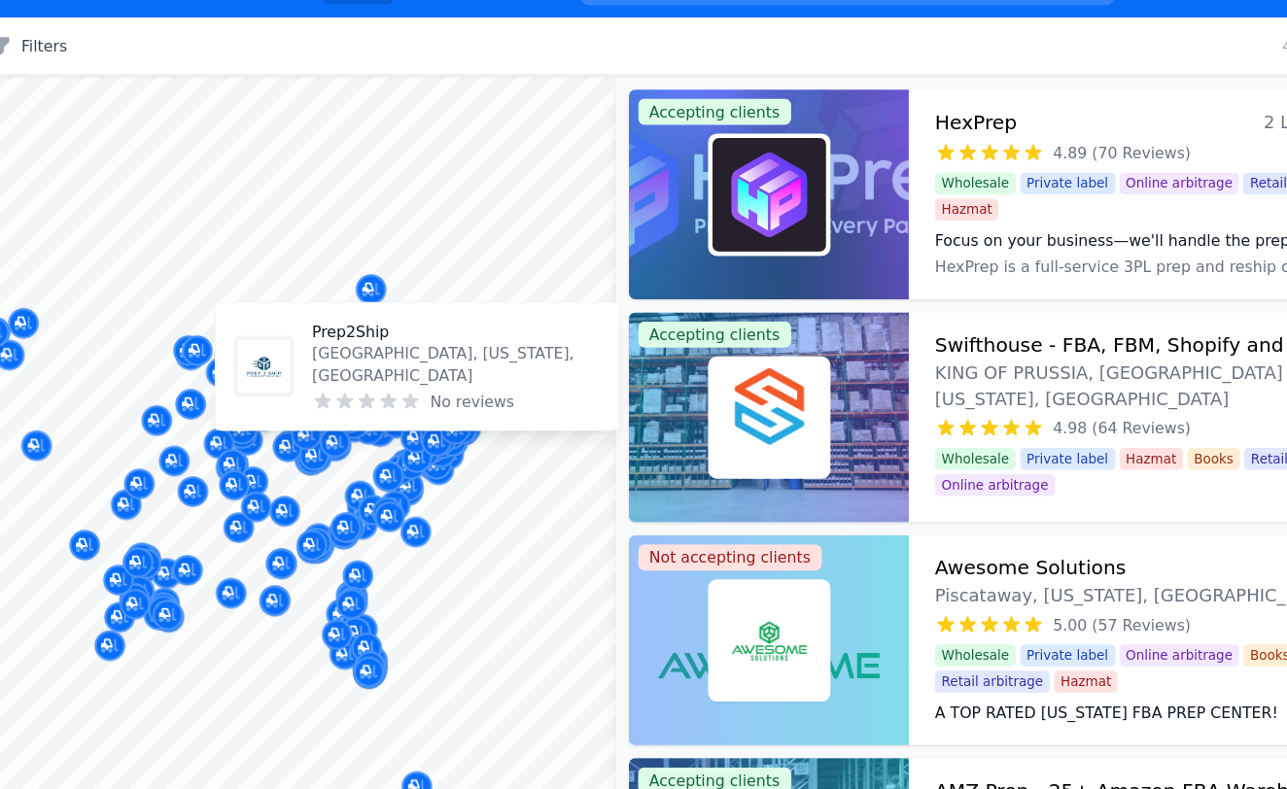
click at [396, 352] on p "Prep2Ship" at bounding box center [445, 341] width 257 height 19
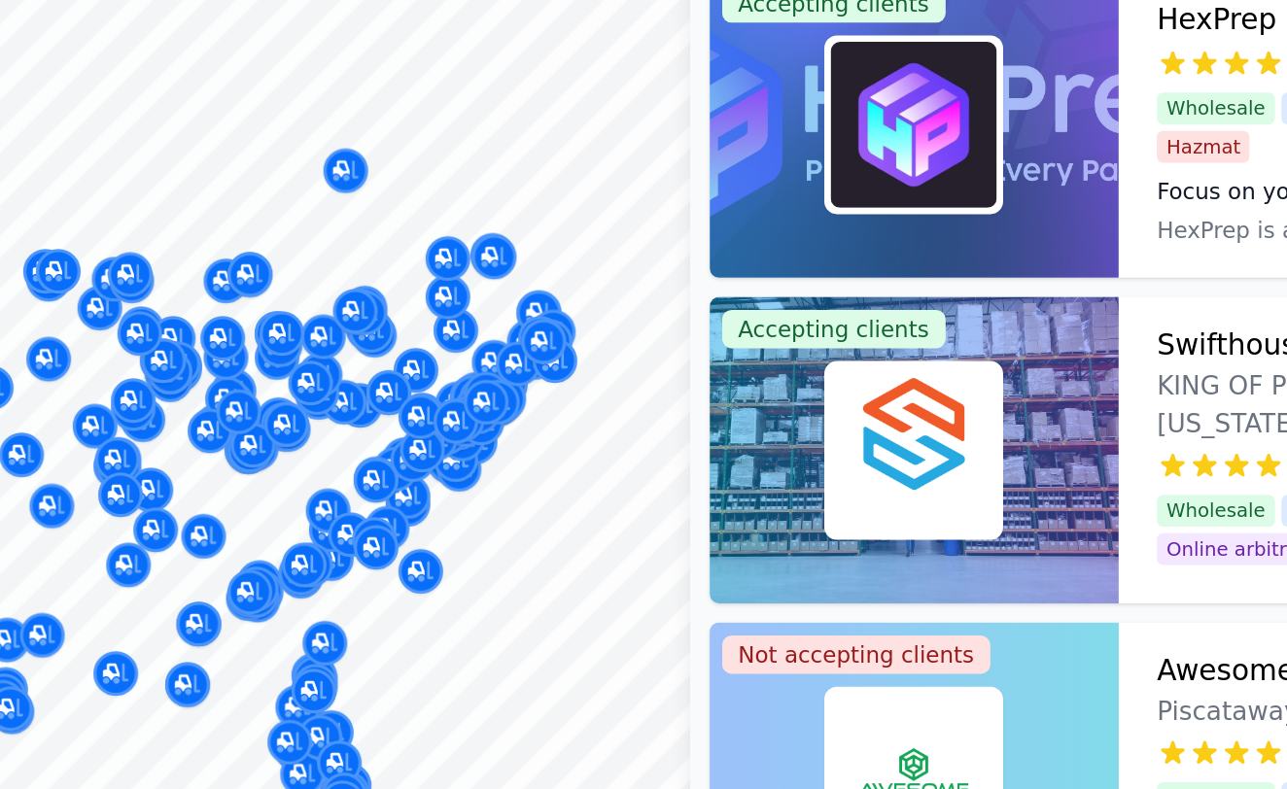
click at [443, 367] on div at bounding box center [462, 369] width 373 height 16
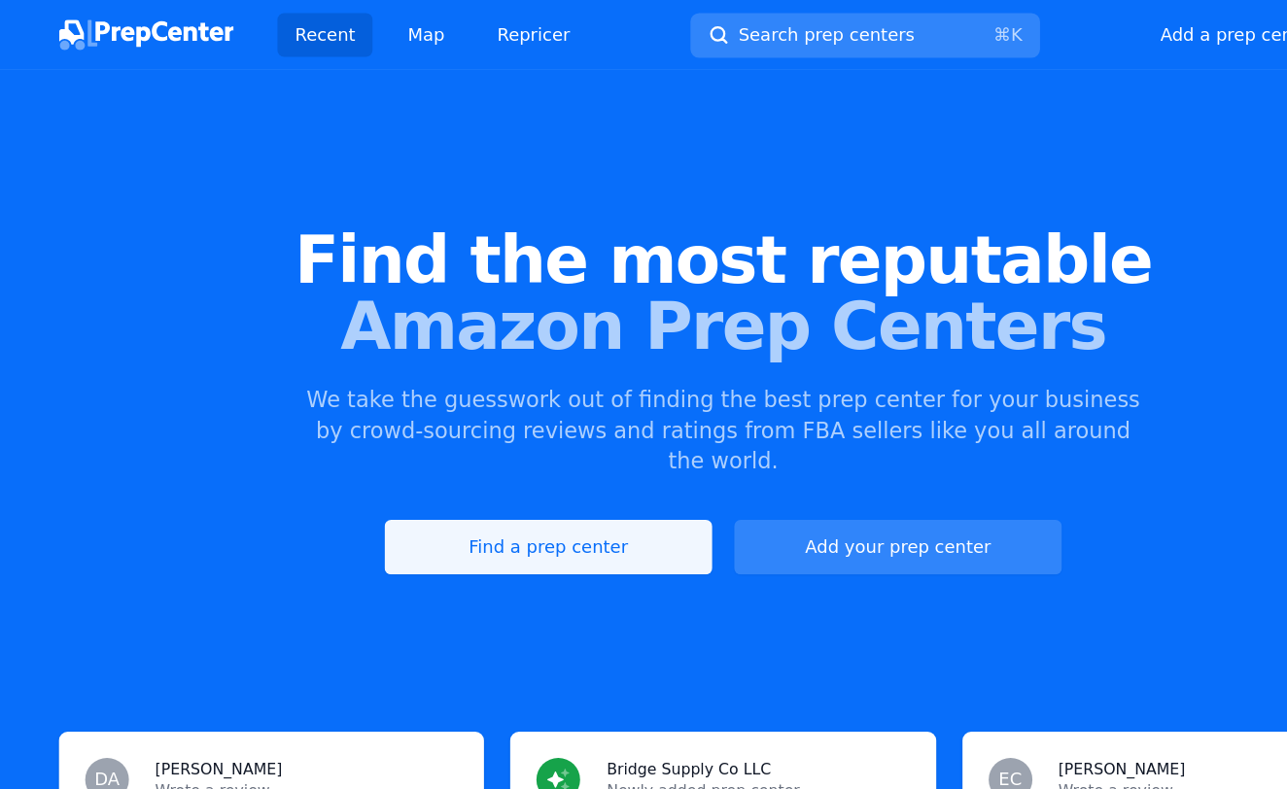
click at [464, 464] on link "Find a prep center" at bounding box center [488, 487] width 292 height 49
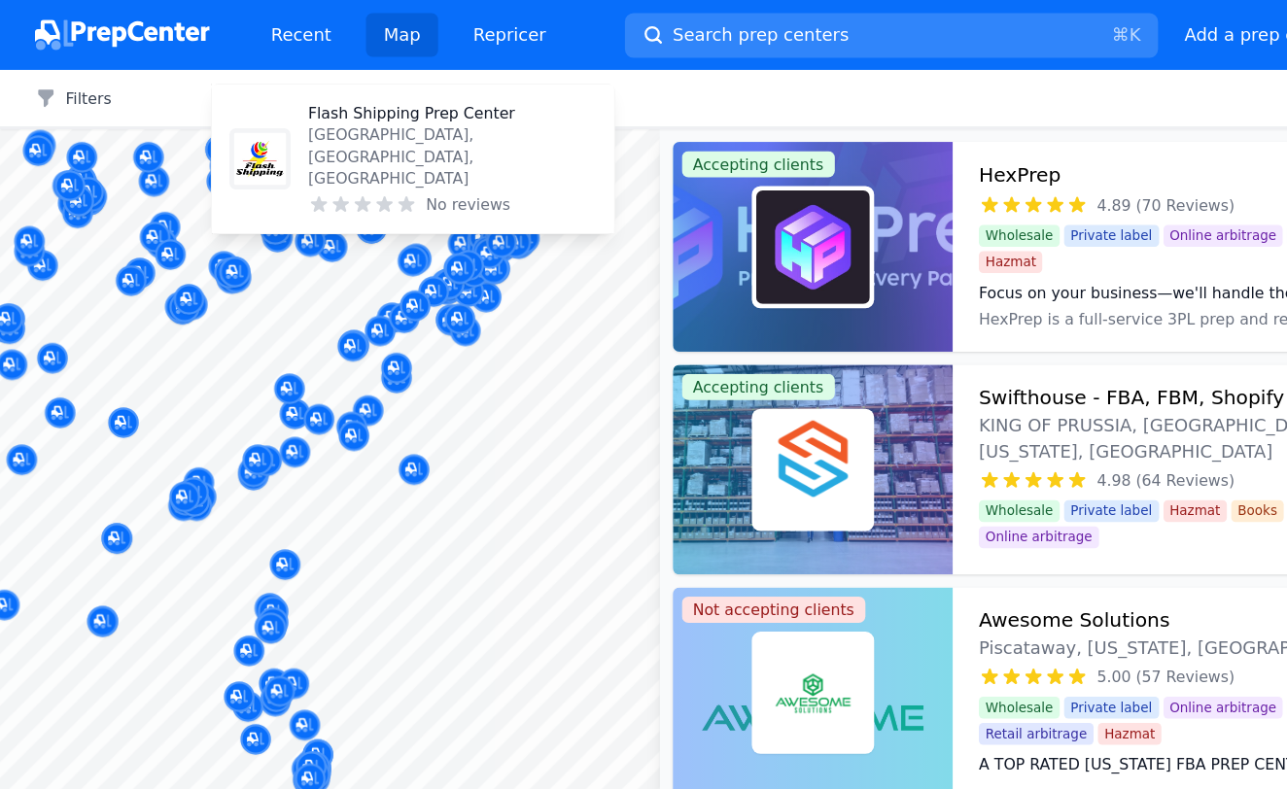
click at [355, 115] on div at bounding box center [293, 115] width 587 height 0
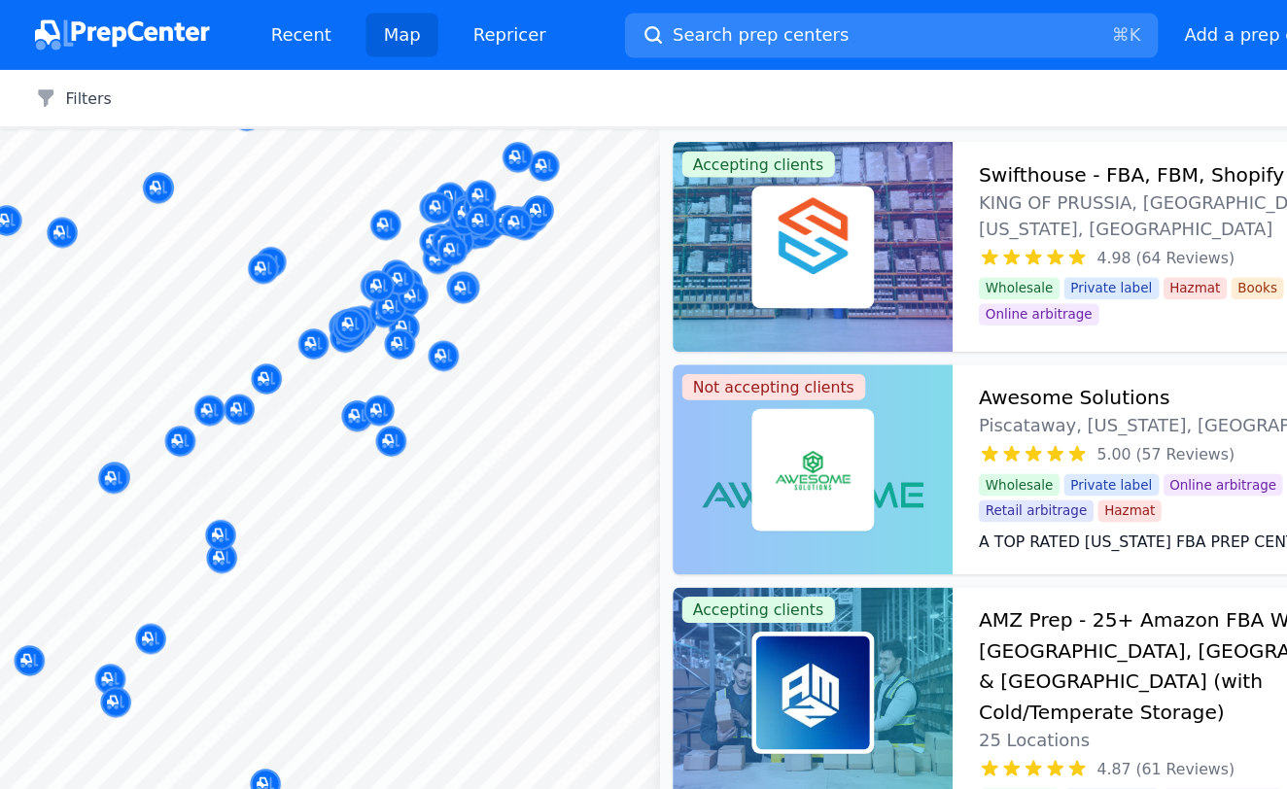
drag, startPoint x: 276, startPoint y: 348, endPoint x: 166, endPoint y: 328, distance: 111.5
click at [166, 328] on body "Recent Map Repricer Search prep centers ⌘ K Open main menu Add a prep center Op…" at bounding box center [643, 394] width 1287 height 789
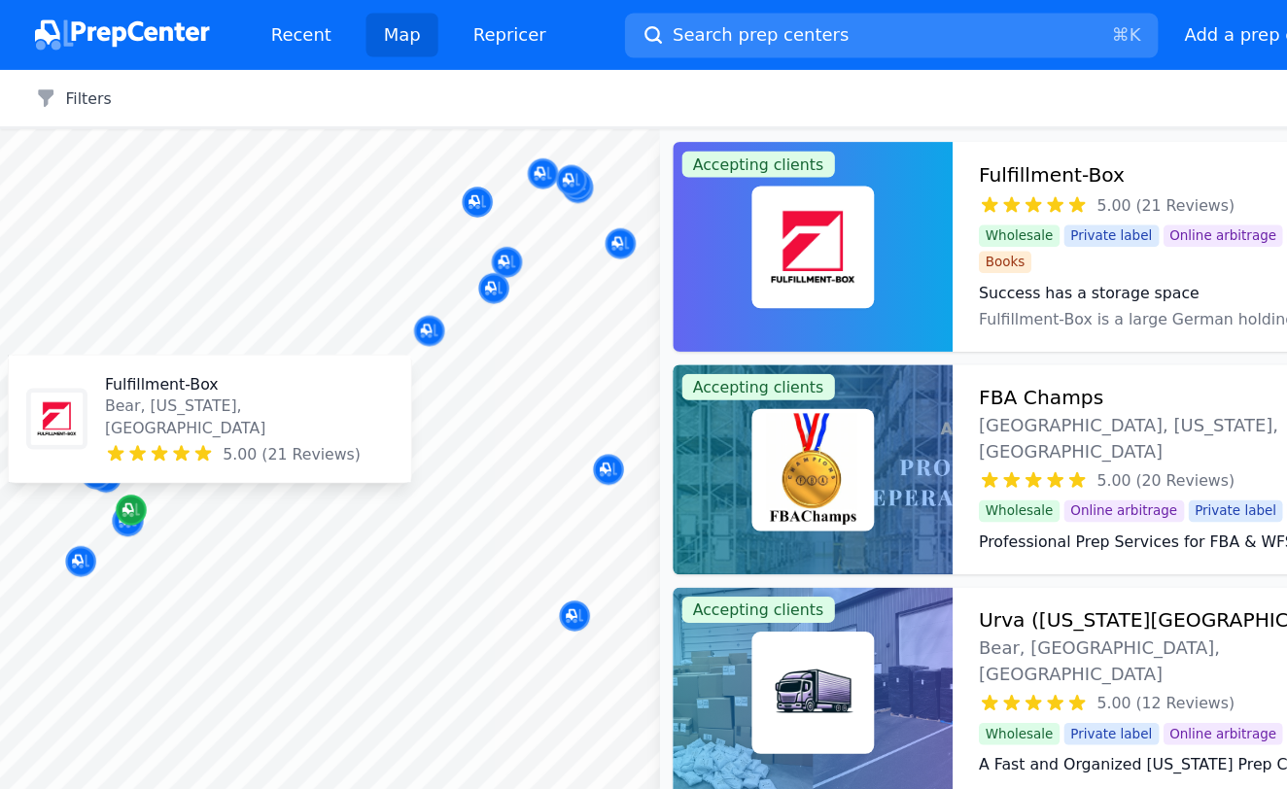
click at [113, 456] on icon "Map marker" at bounding box center [114, 453] width 10 height 10
click at [124, 381] on p "Bear, [US_STATE], [GEOGRAPHIC_DATA]" at bounding box center [221, 371] width 257 height 39
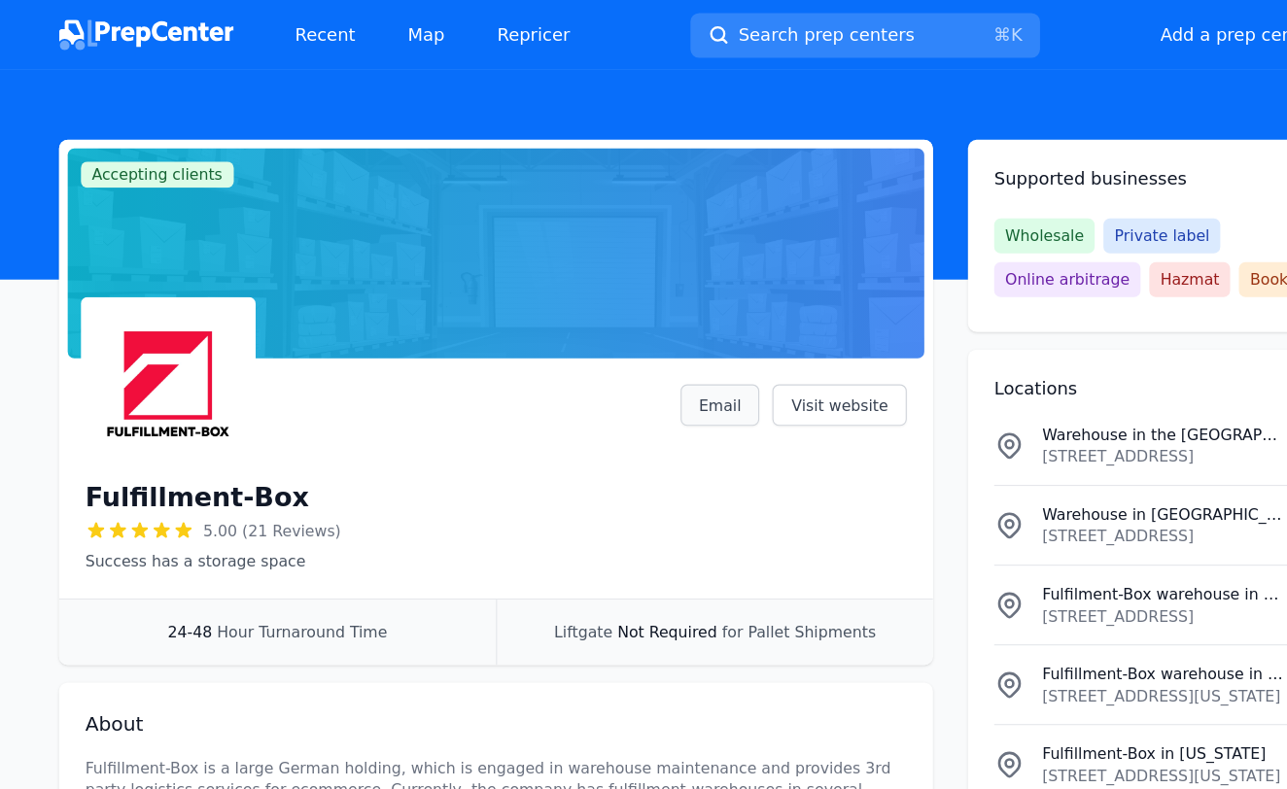
click at [657, 360] on link "Email" at bounding box center [640, 360] width 71 height 37
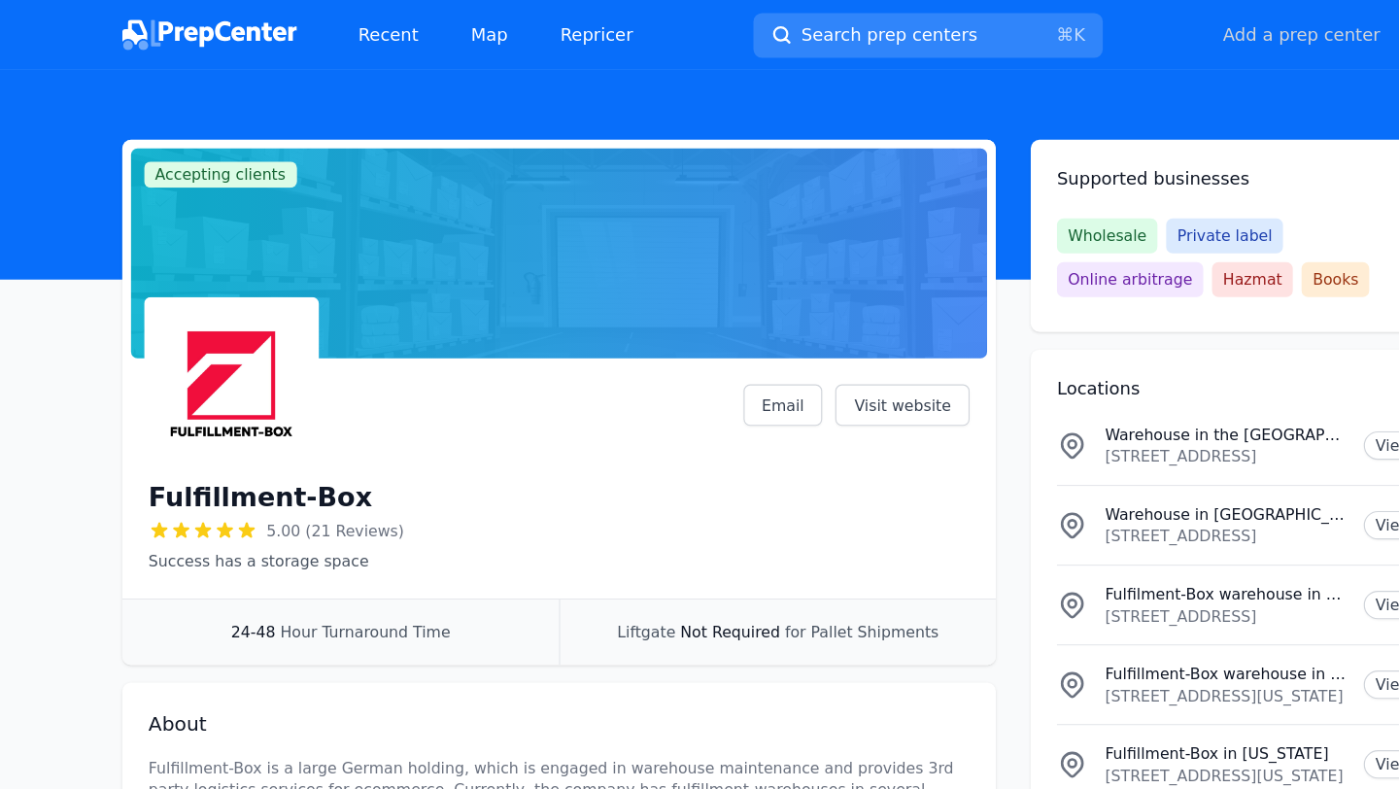
click at [1112, 31] on button "Add a prep center" at bounding box center [1158, 30] width 140 height 23
select select "US"
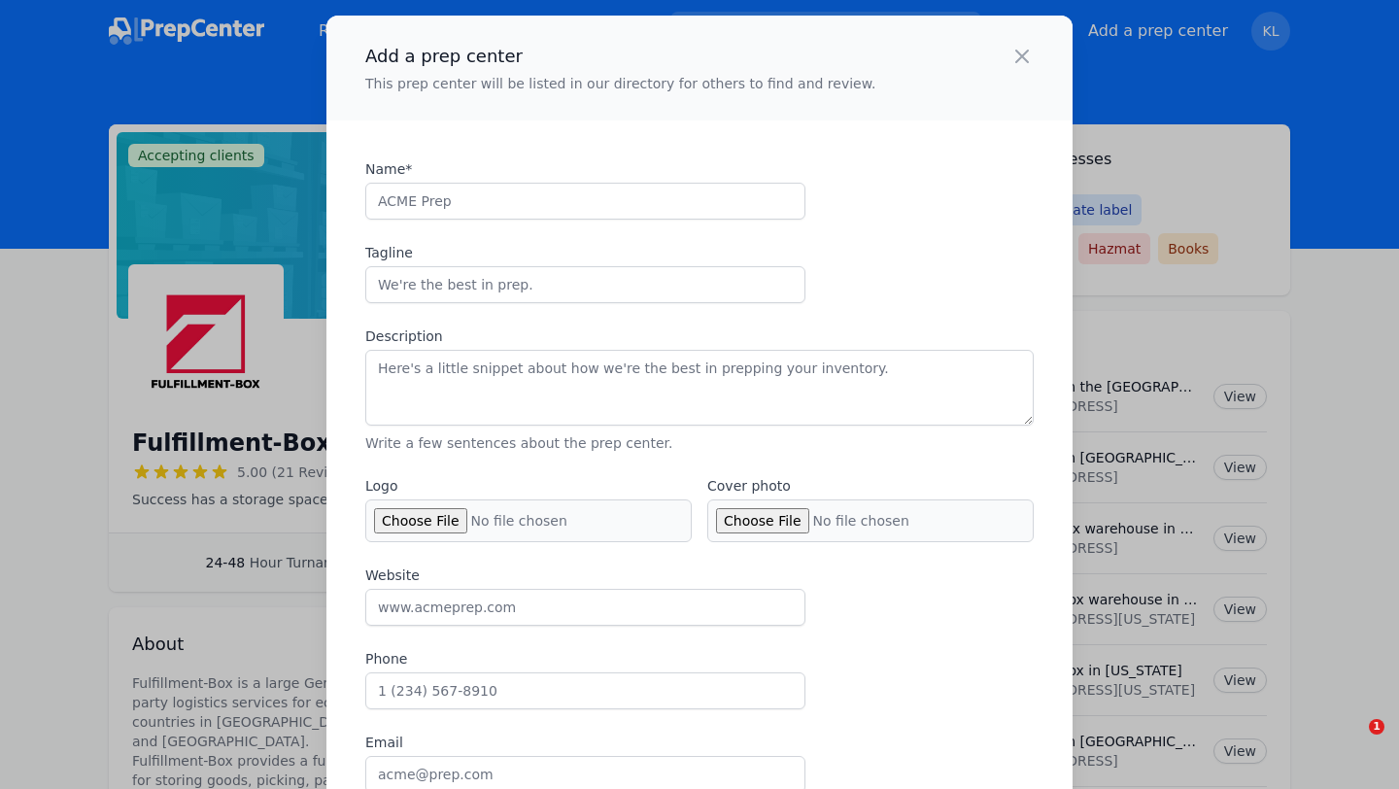
select select "US"
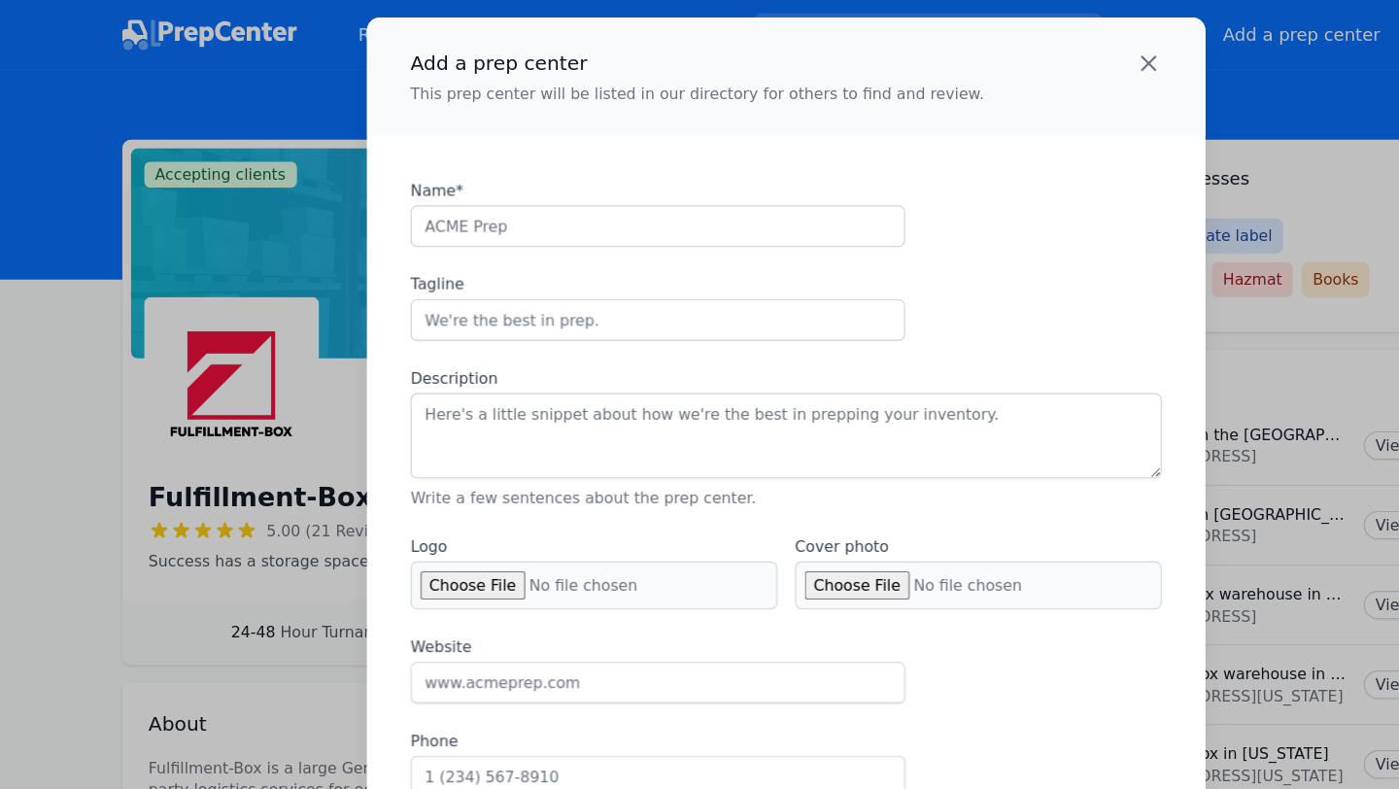
click at [1021, 50] on icon "button" at bounding box center [1022, 56] width 23 height 23
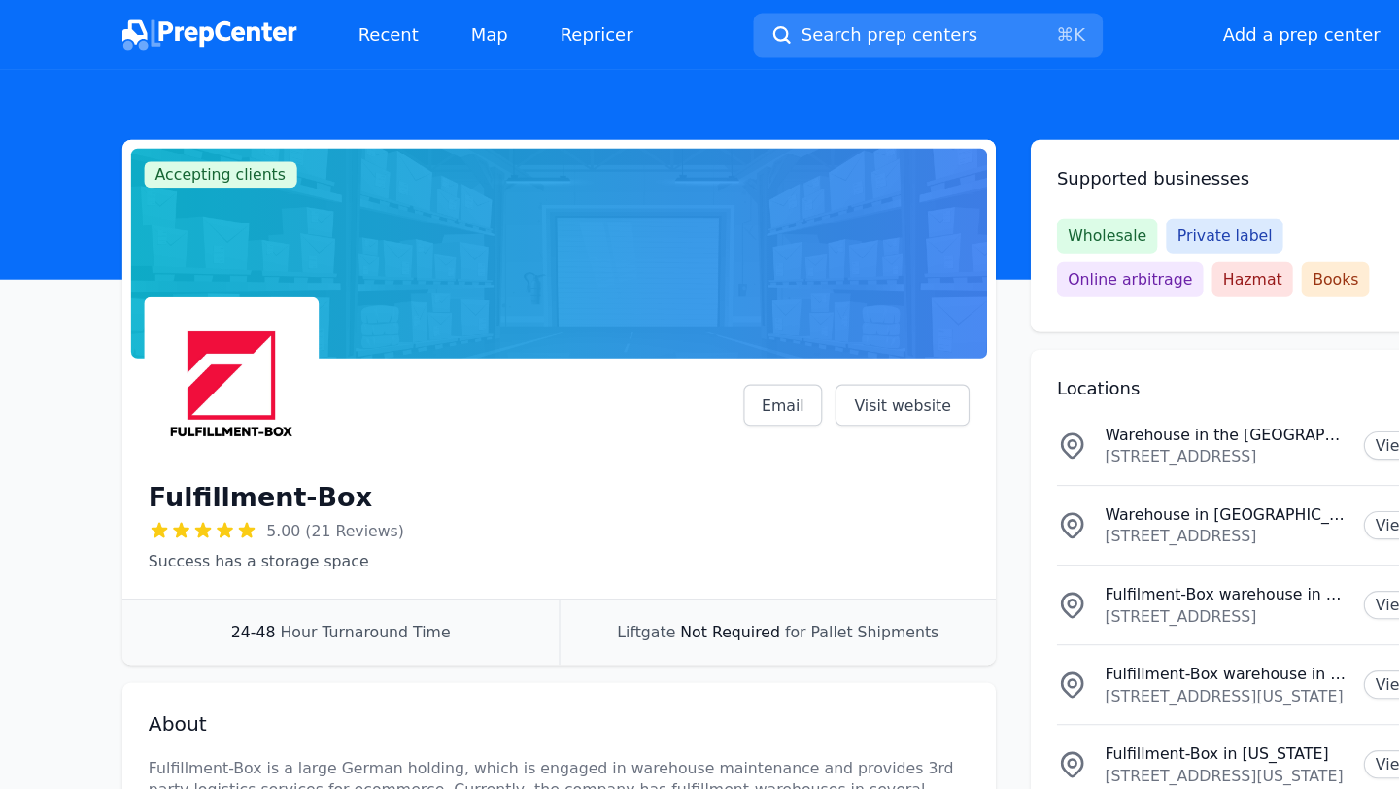
click at [214, 371] on img at bounding box center [206, 342] width 148 height 148
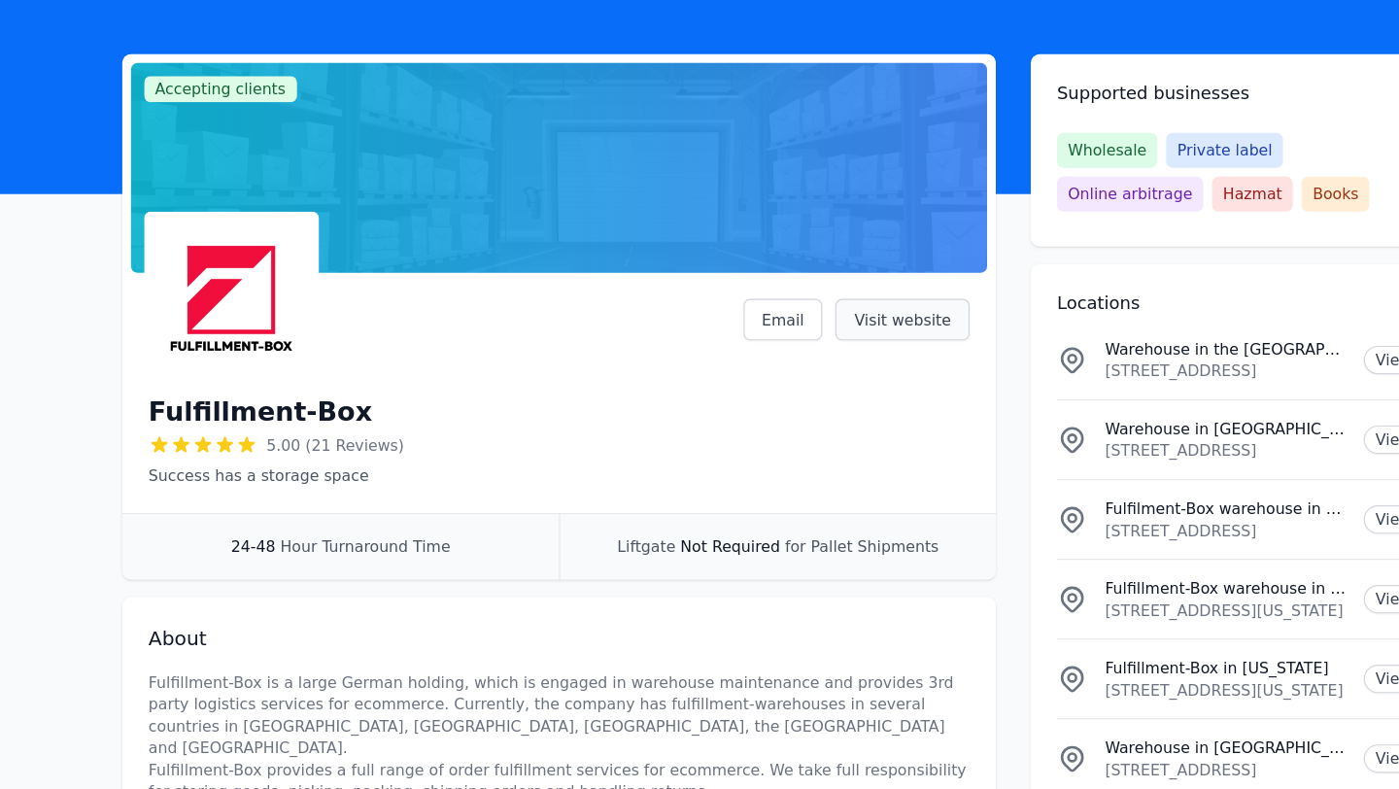
click at [799, 362] on link "Visit website" at bounding box center [803, 360] width 120 height 37
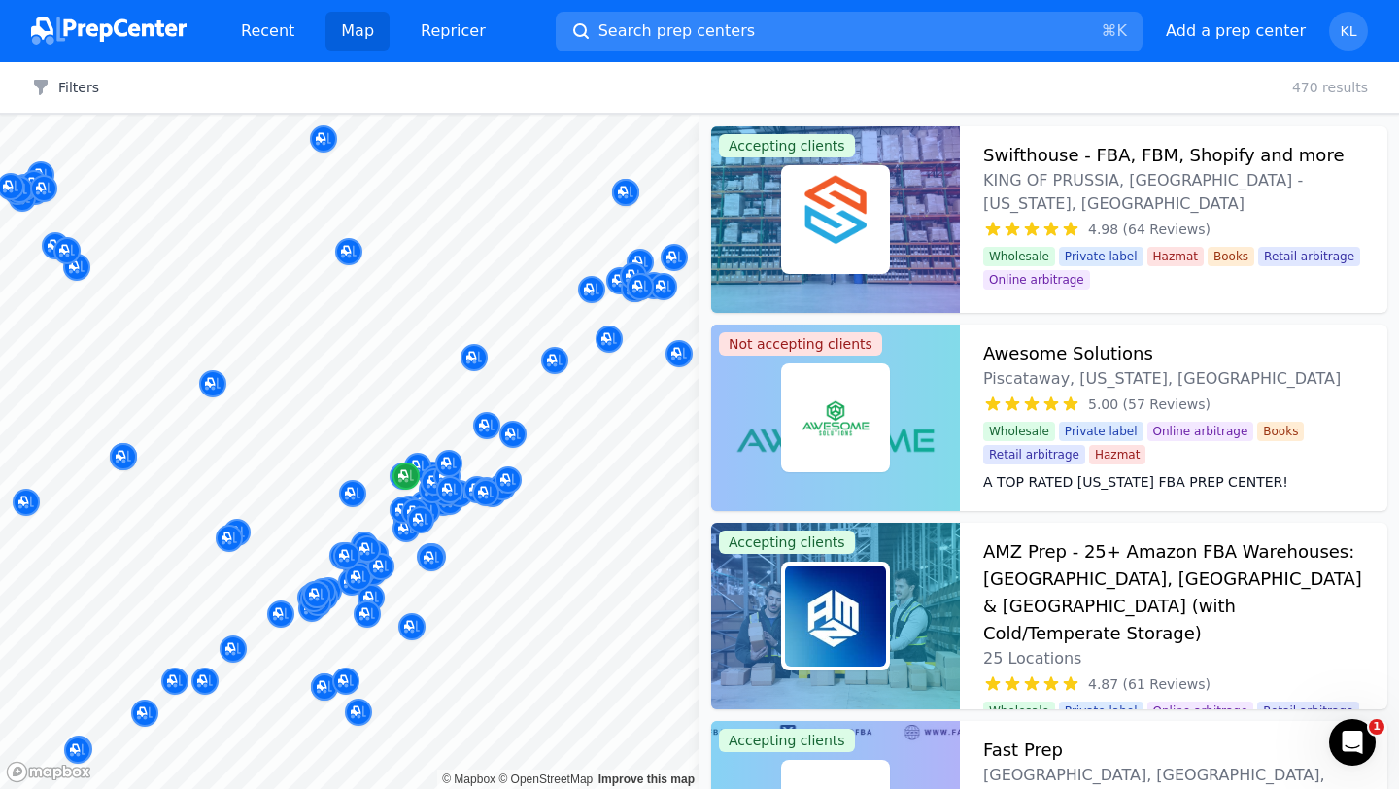
click at [454, 299] on body "Recent Map Repricer Search prep centers ⌘ K Open main menu Add a prep center Op…" at bounding box center [699, 394] width 1399 height 789
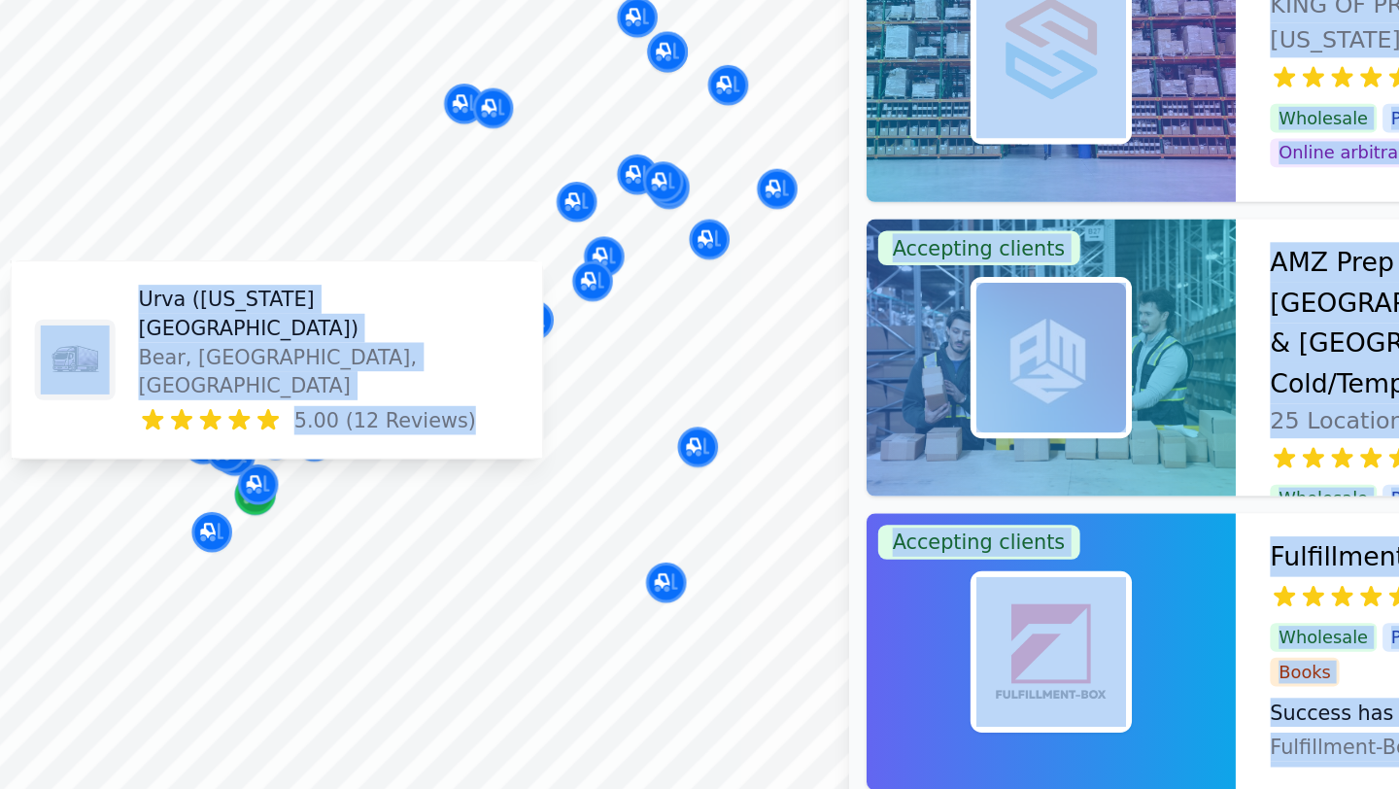
click at [294, 519] on icon "Map marker" at bounding box center [300, 509] width 16 height 19
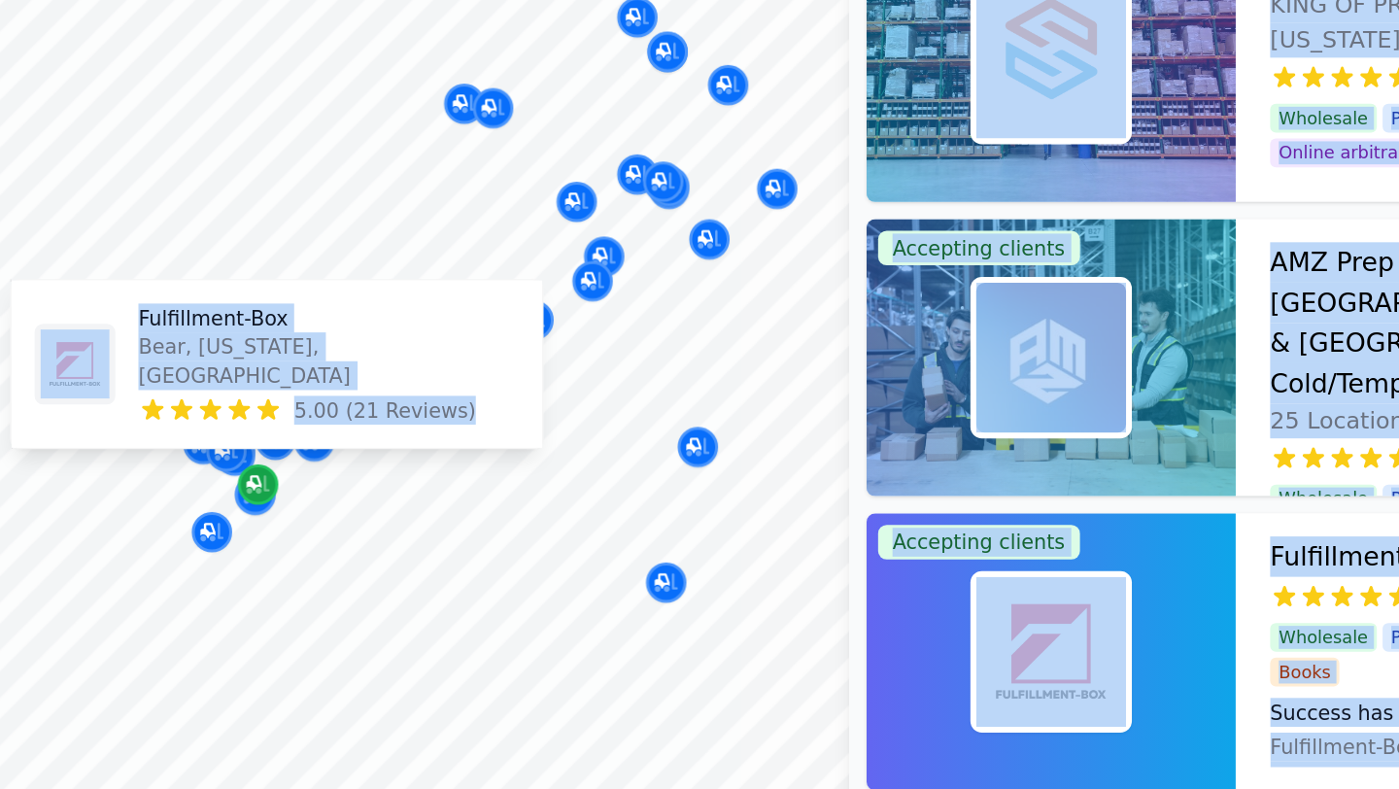
click at [300, 516] on div "Map marker" at bounding box center [301, 503] width 27 height 27
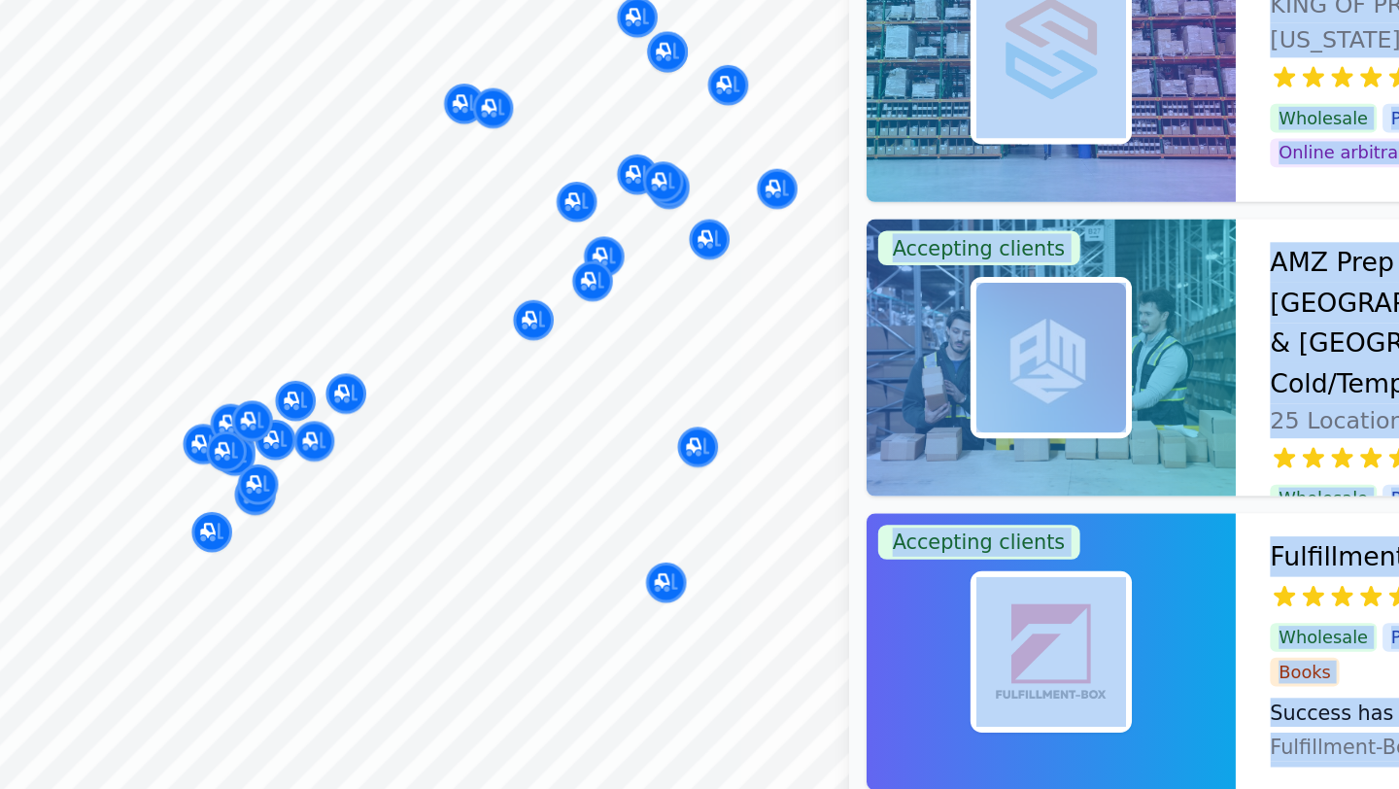
click at [298, 518] on button "Map marker" at bounding box center [301, 504] width 27 height 29
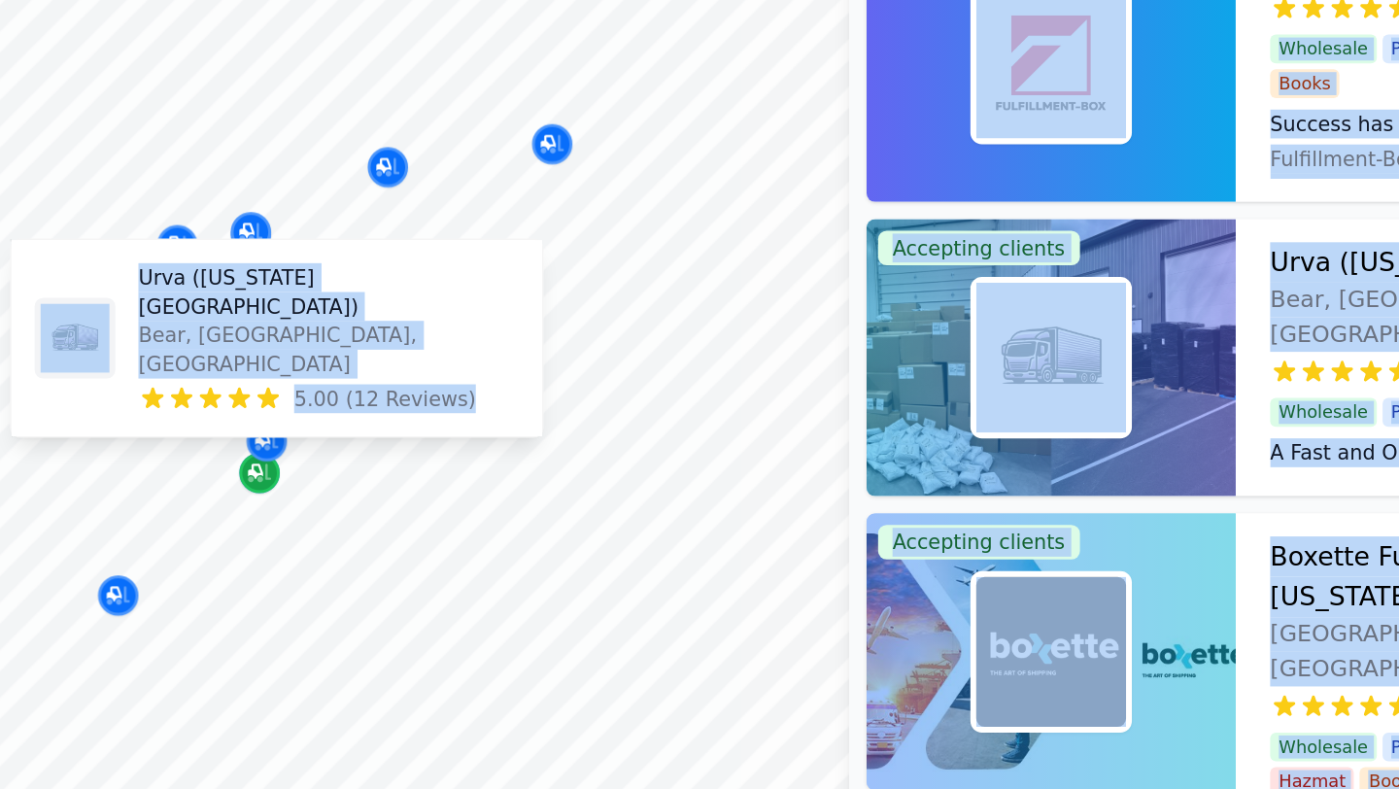
click at [297, 498] on icon "Map marker" at bounding box center [302, 495] width 16 height 19
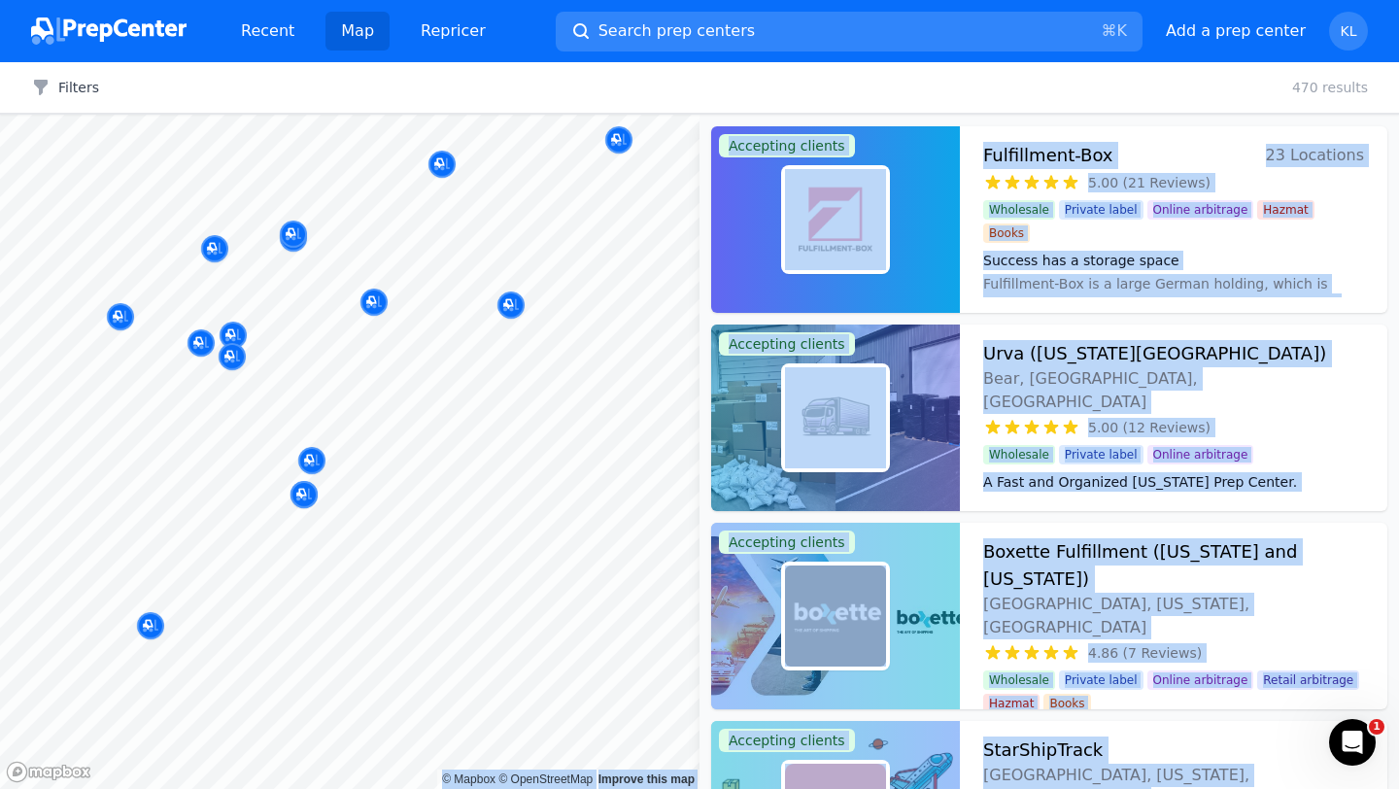
click at [302, 493] on div at bounding box center [414, 492] width 373 height 16
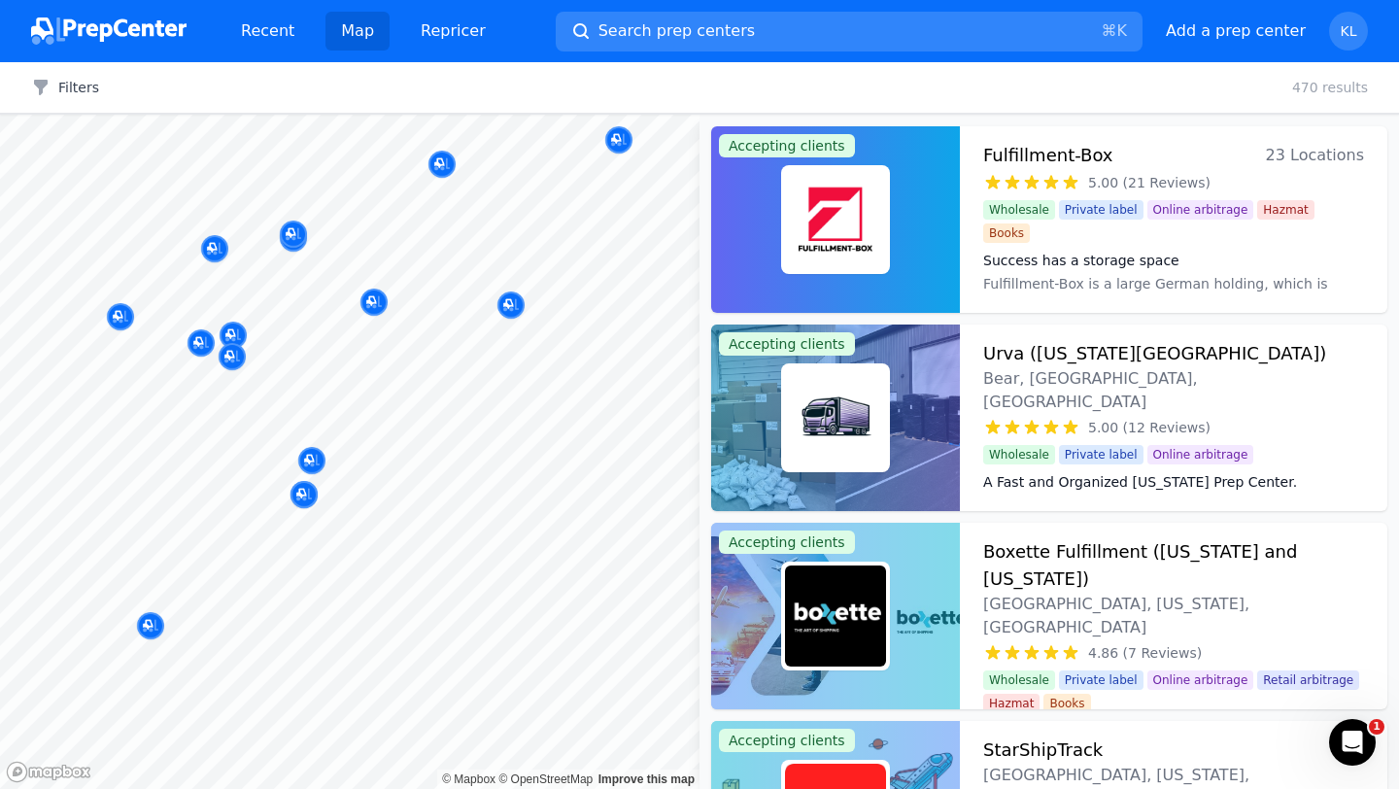
click at [302, 493] on div at bounding box center [414, 492] width 373 height 16
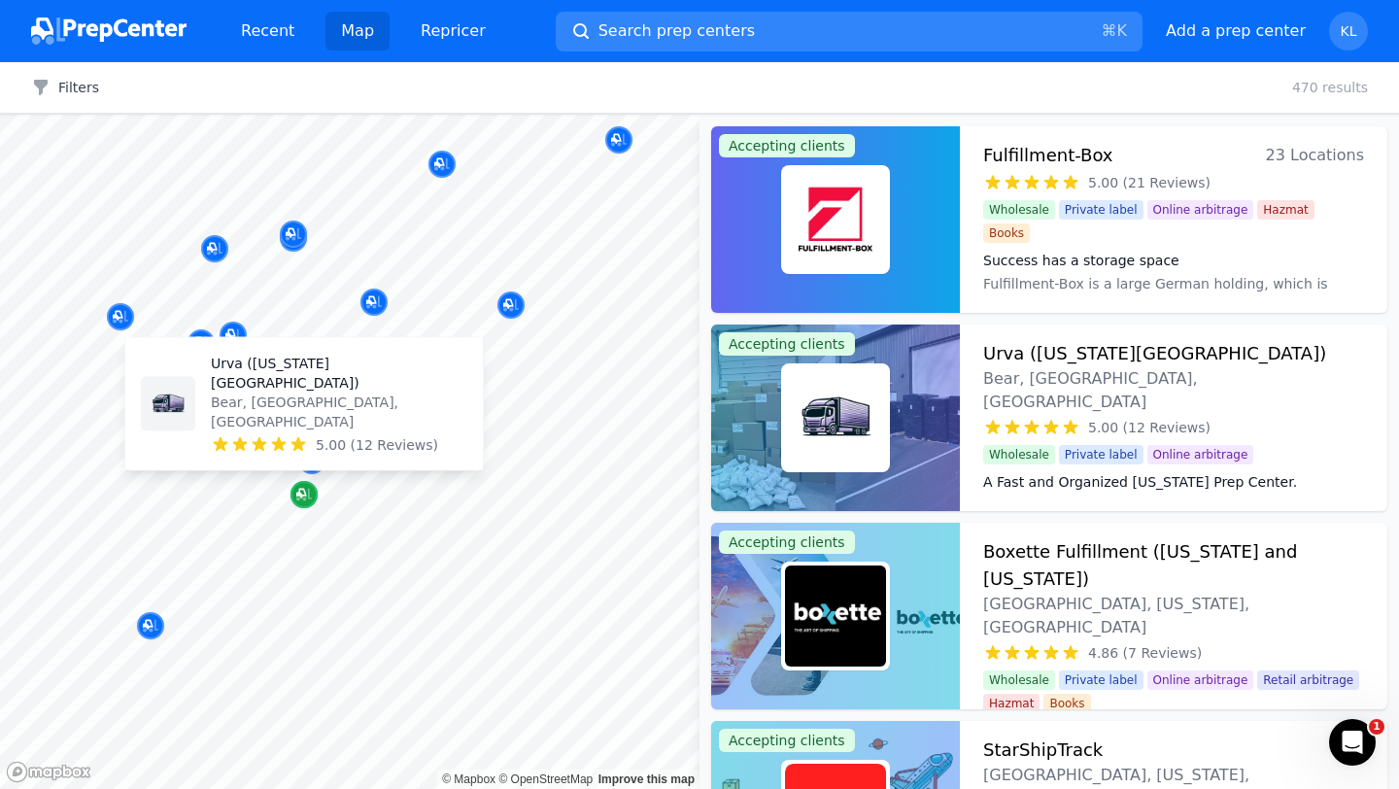
click at [303, 498] on icon "Map marker" at bounding box center [304, 495] width 16 height 13
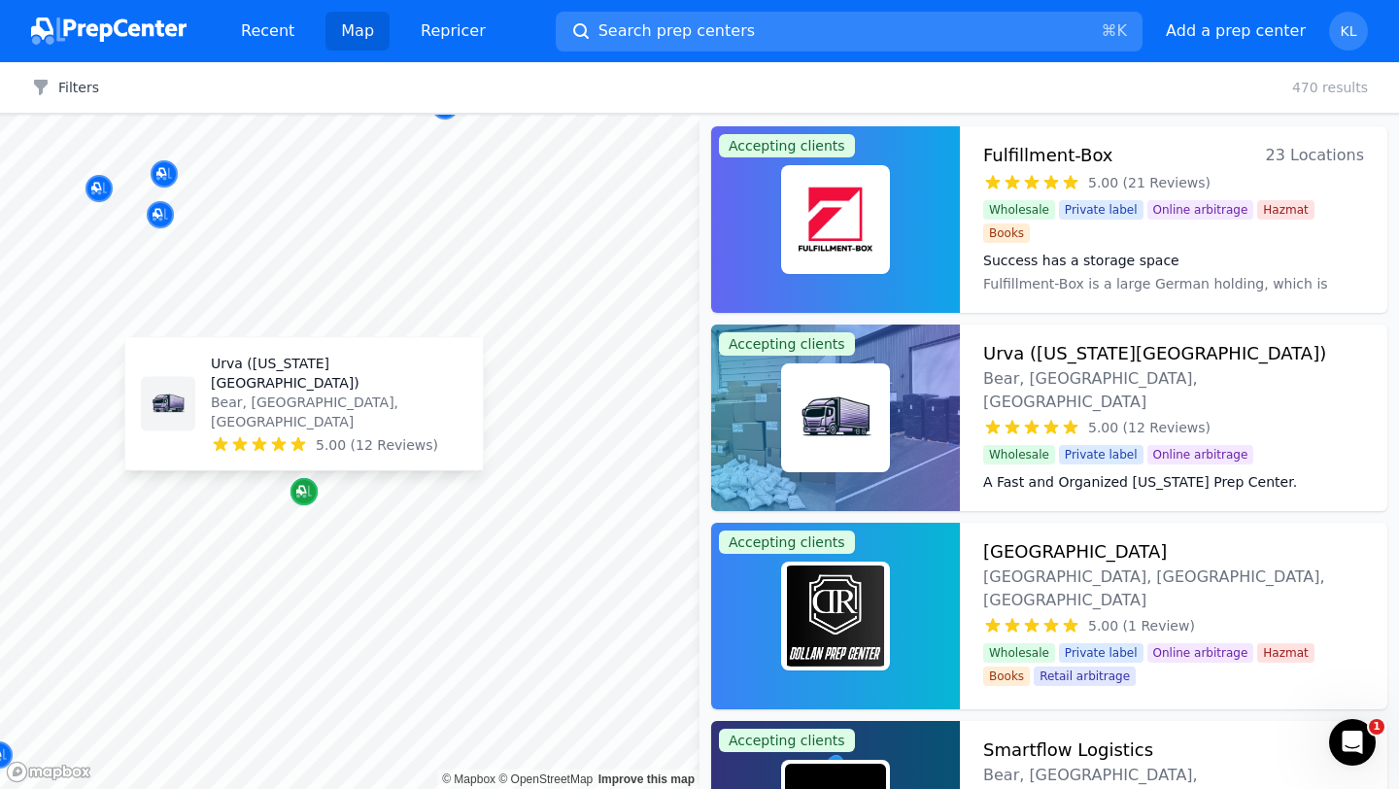
click at [303, 498] on icon "Map marker" at bounding box center [304, 491] width 16 height 19
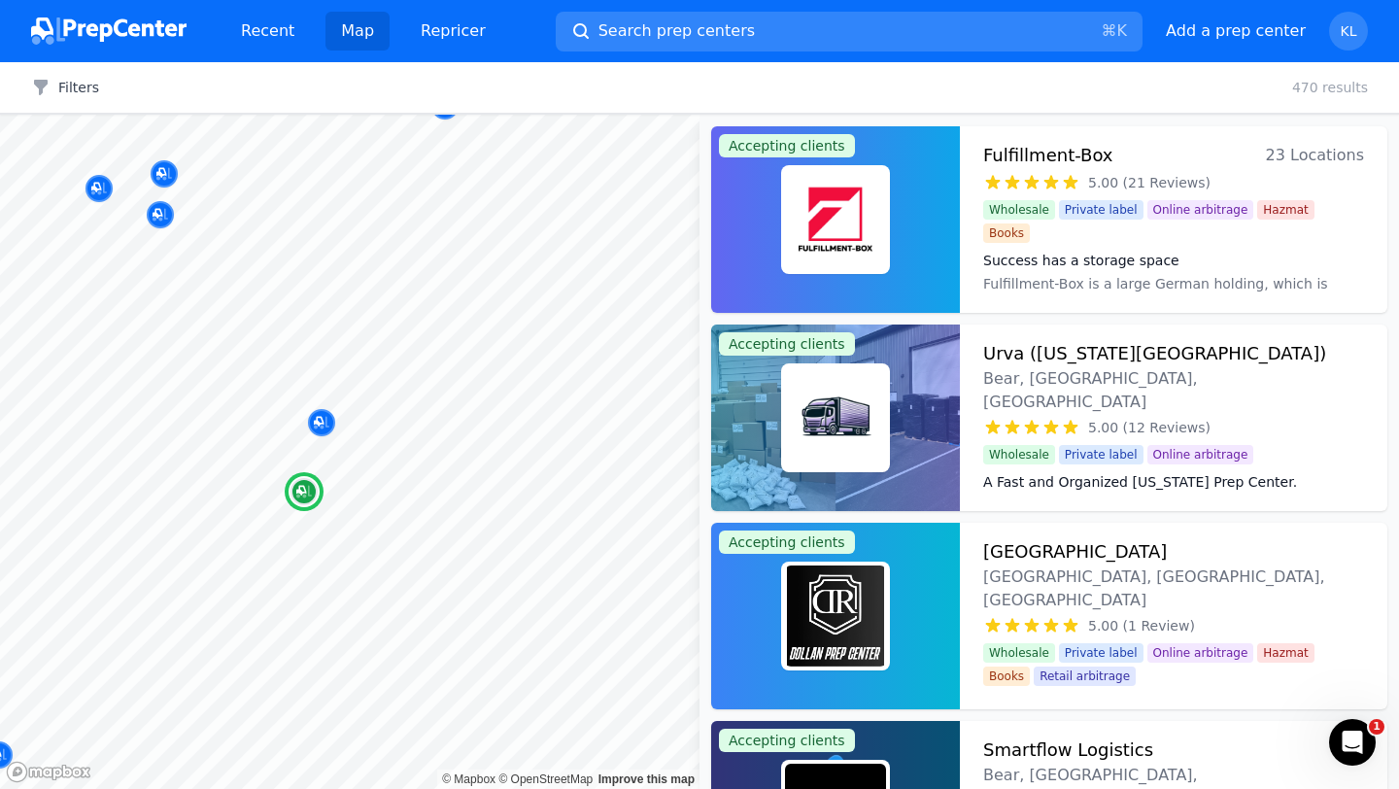
click at [1098, 353] on h3 "Urva ([US_STATE][GEOGRAPHIC_DATA])" at bounding box center [1154, 353] width 343 height 27
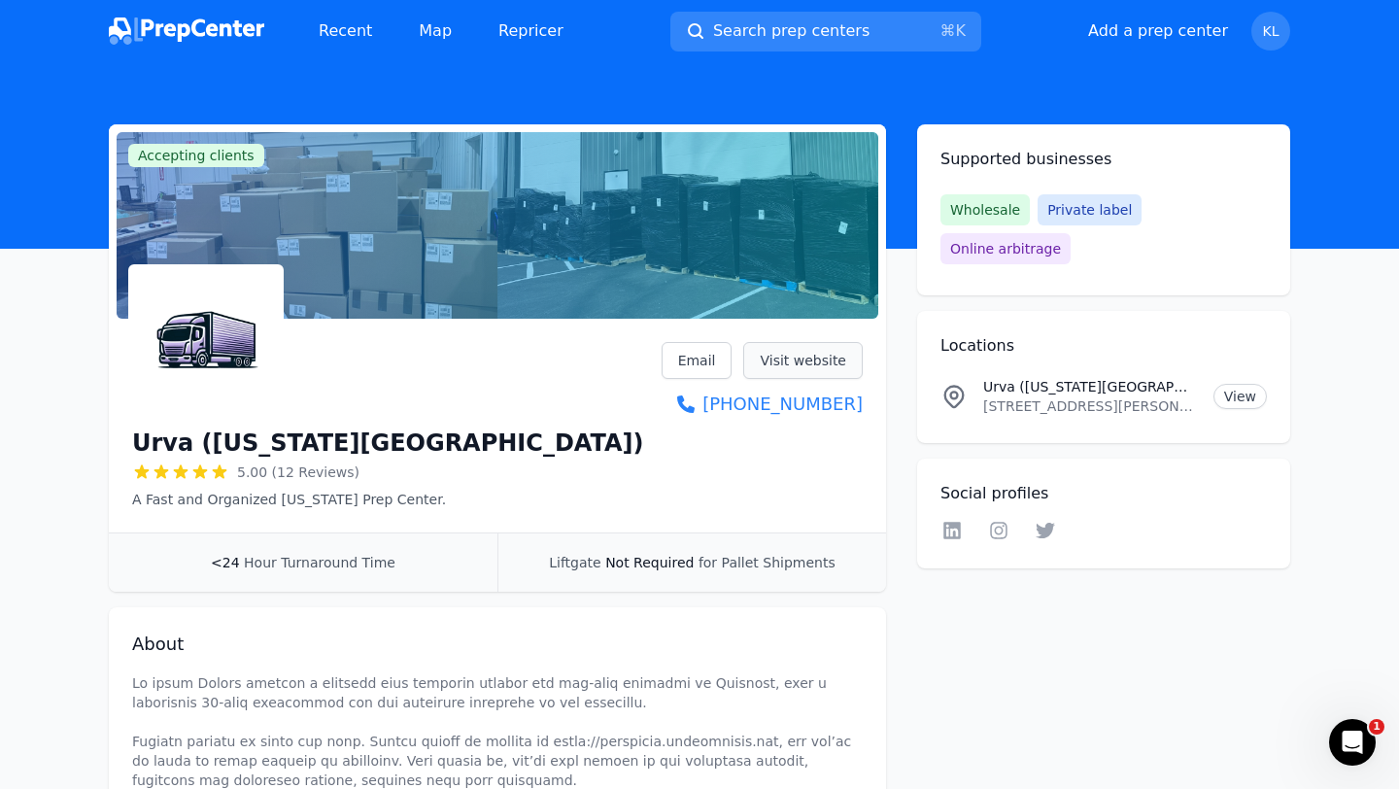
click at [811, 361] on link "Visit website" at bounding box center [803, 360] width 120 height 37
